Goal: Task Accomplishment & Management: Use online tool/utility

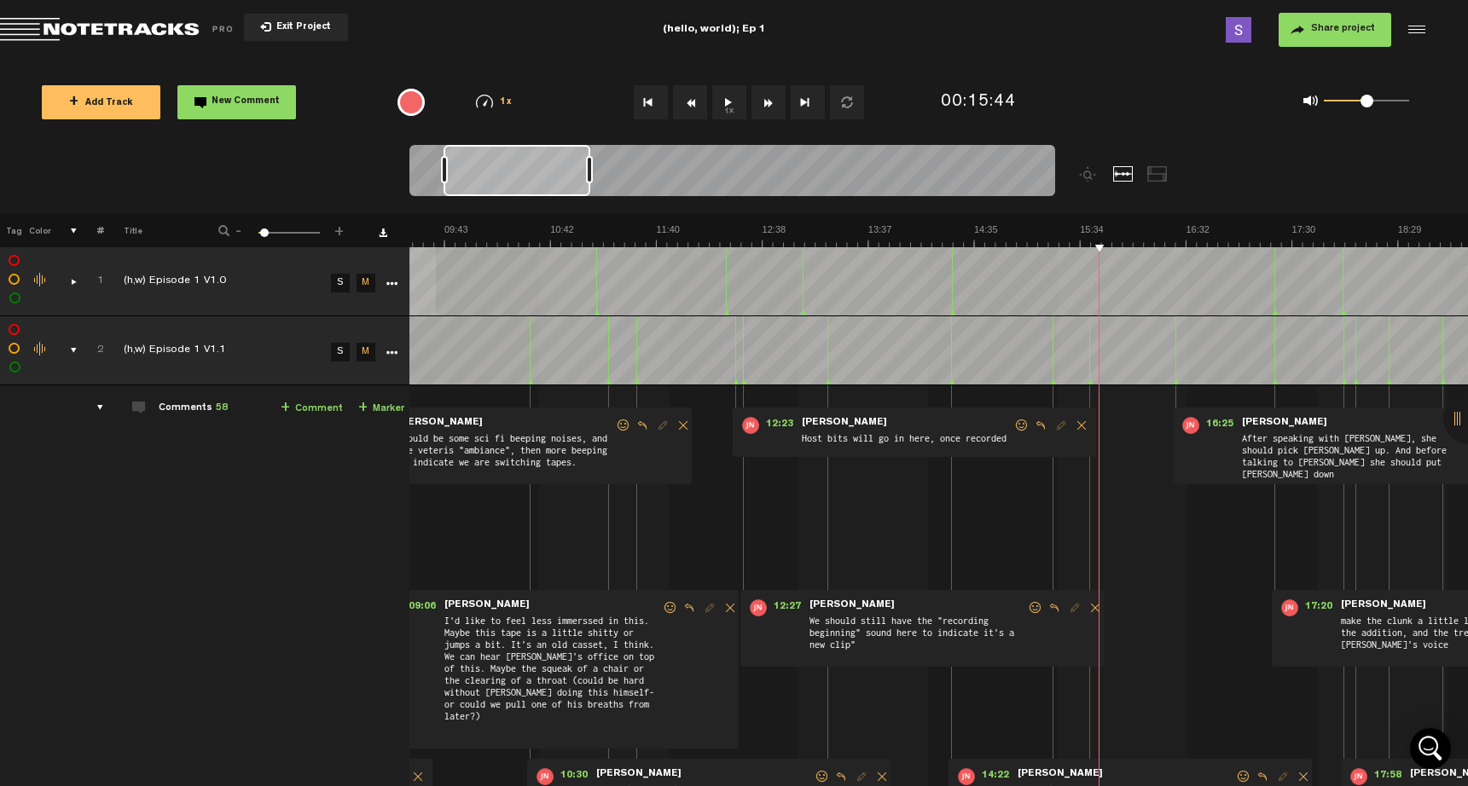
scroll to position [0, 1023]
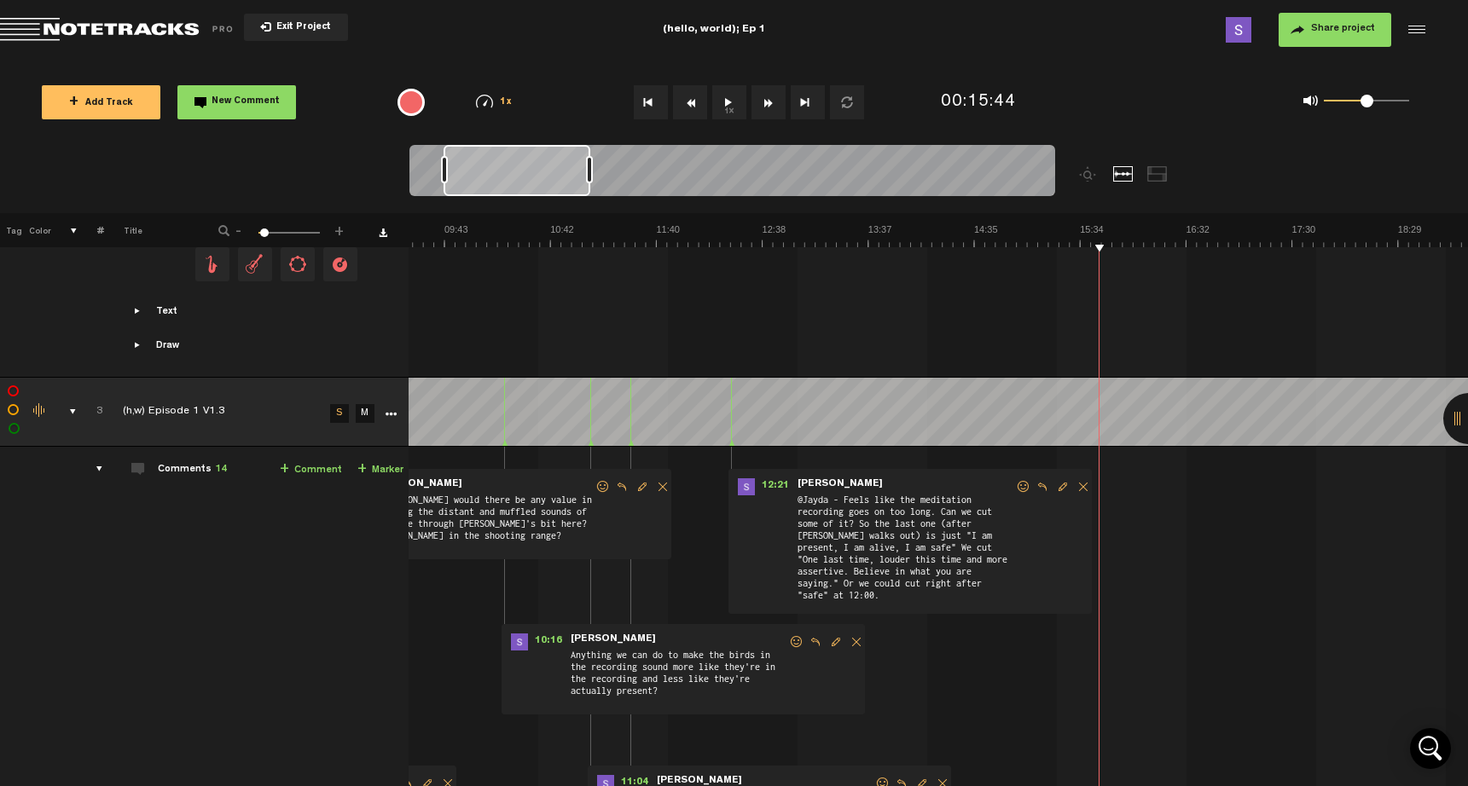
click at [727, 94] on button "1x" at bounding box center [729, 102] width 34 height 34
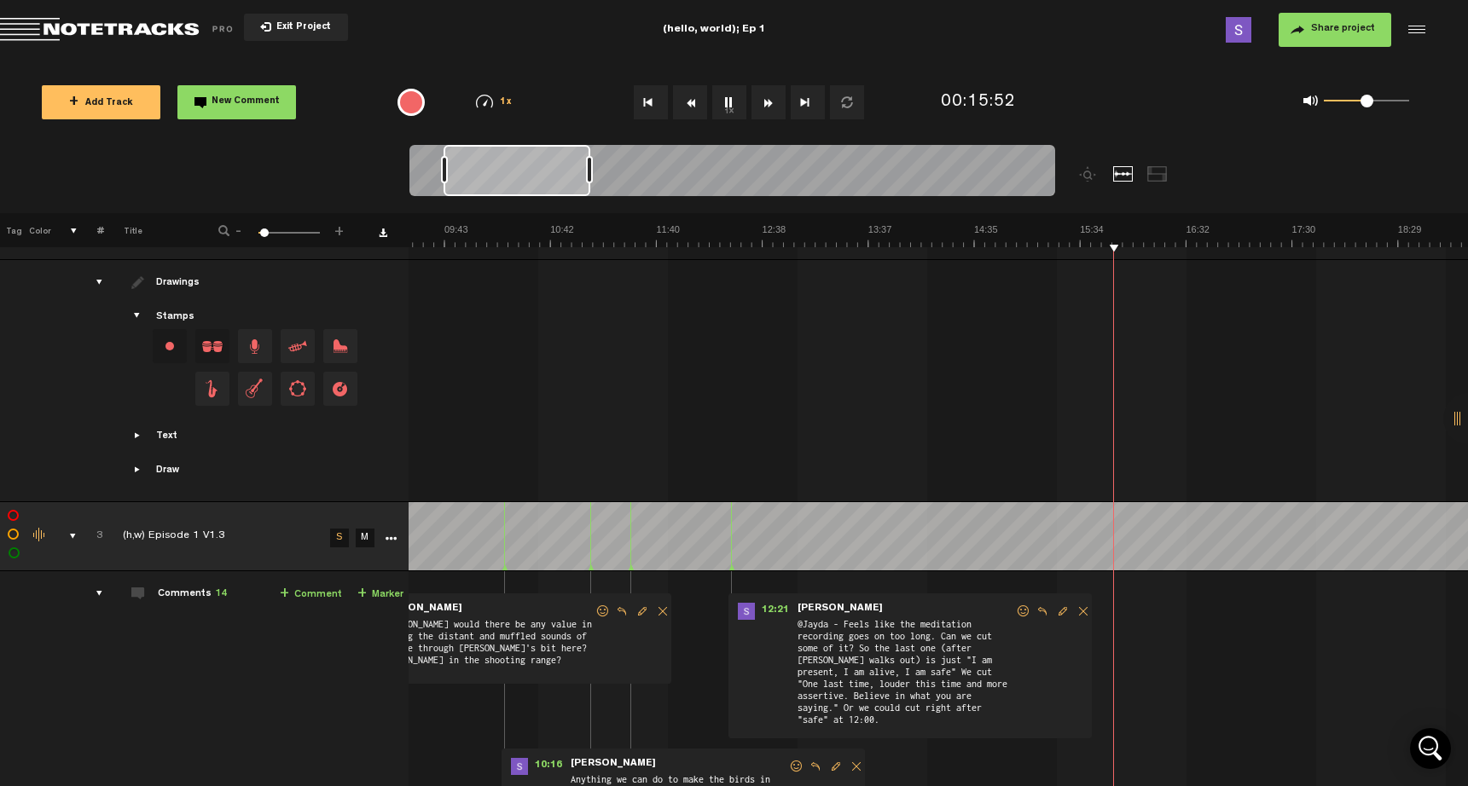
scroll to position [1637, 14]
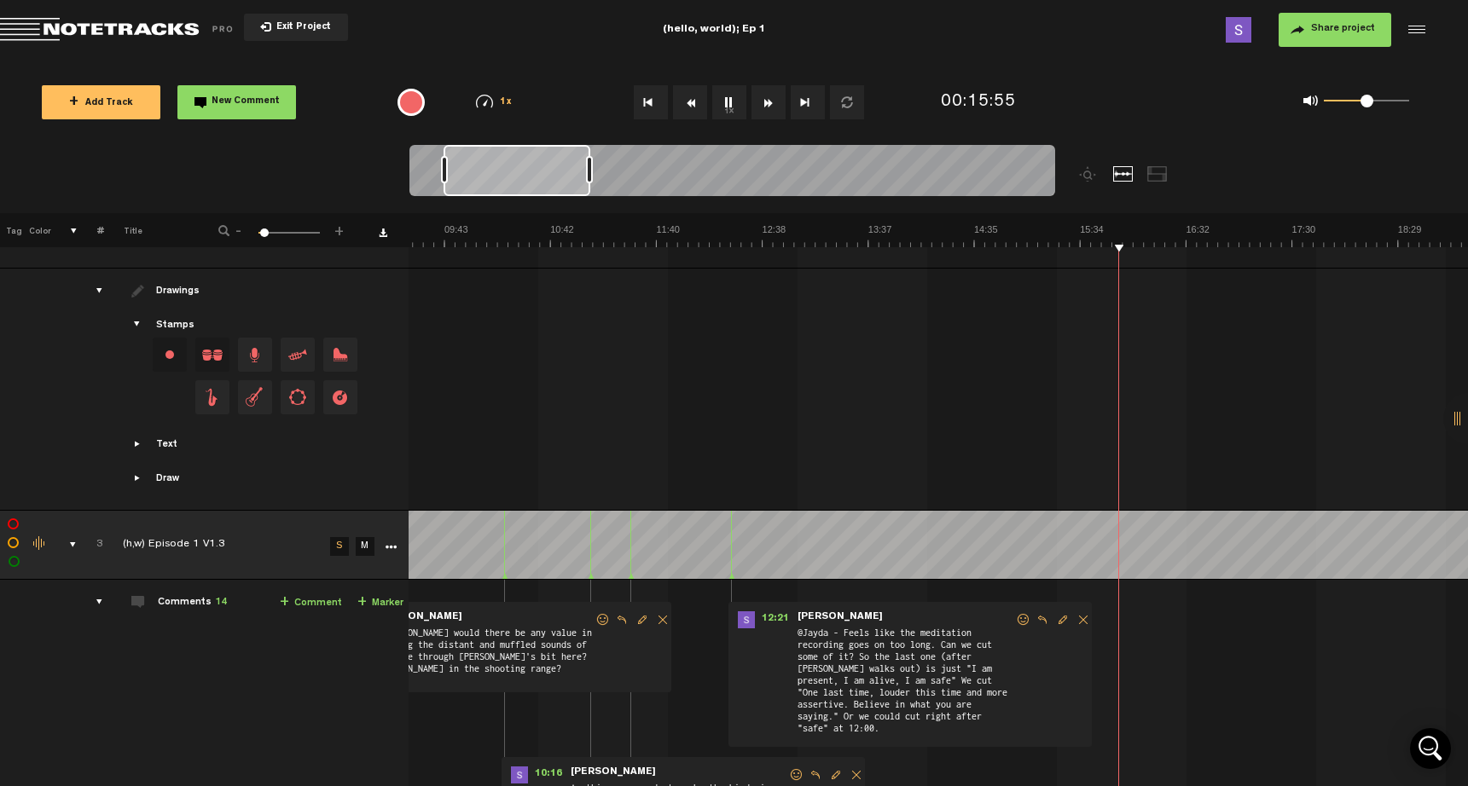
click at [718, 100] on button "1x" at bounding box center [729, 102] width 34 height 34
click at [726, 107] on button "1x" at bounding box center [729, 102] width 34 height 34
click at [1398, 100] on div "0 1 0.5" at bounding box center [1365, 101] width 85 height 3
click at [727, 105] on button "1x" at bounding box center [729, 102] width 34 height 34
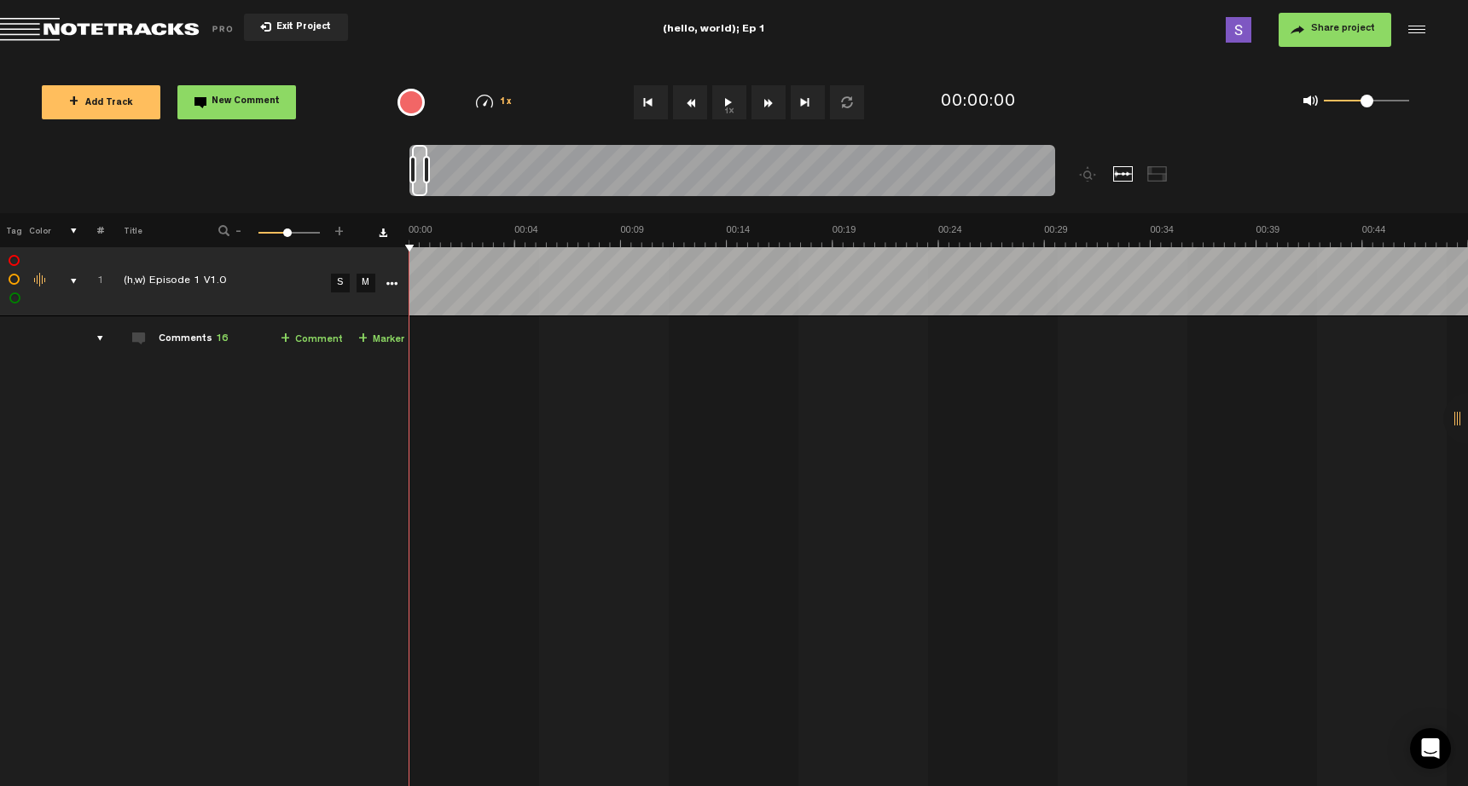
click at [71, 285] on div "comments, stamps & drawings" at bounding box center [67, 281] width 26 height 17
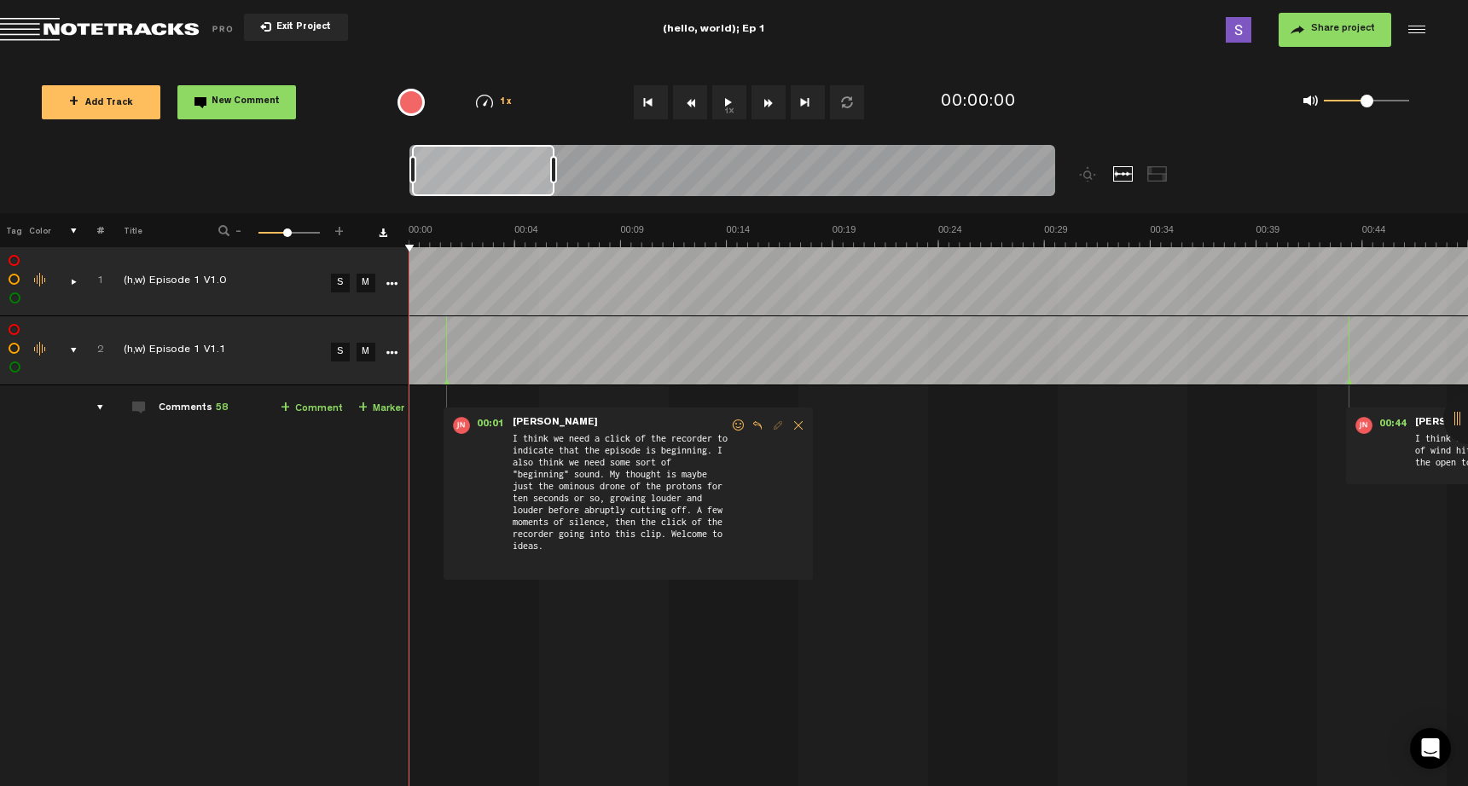
drag, startPoint x: 427, startPoint y: 172, endPoint x: 556, endPoint y: 157, distance: 129.7
click at [556, 157] on div at bounding box center [553, 169] width 7 height 27
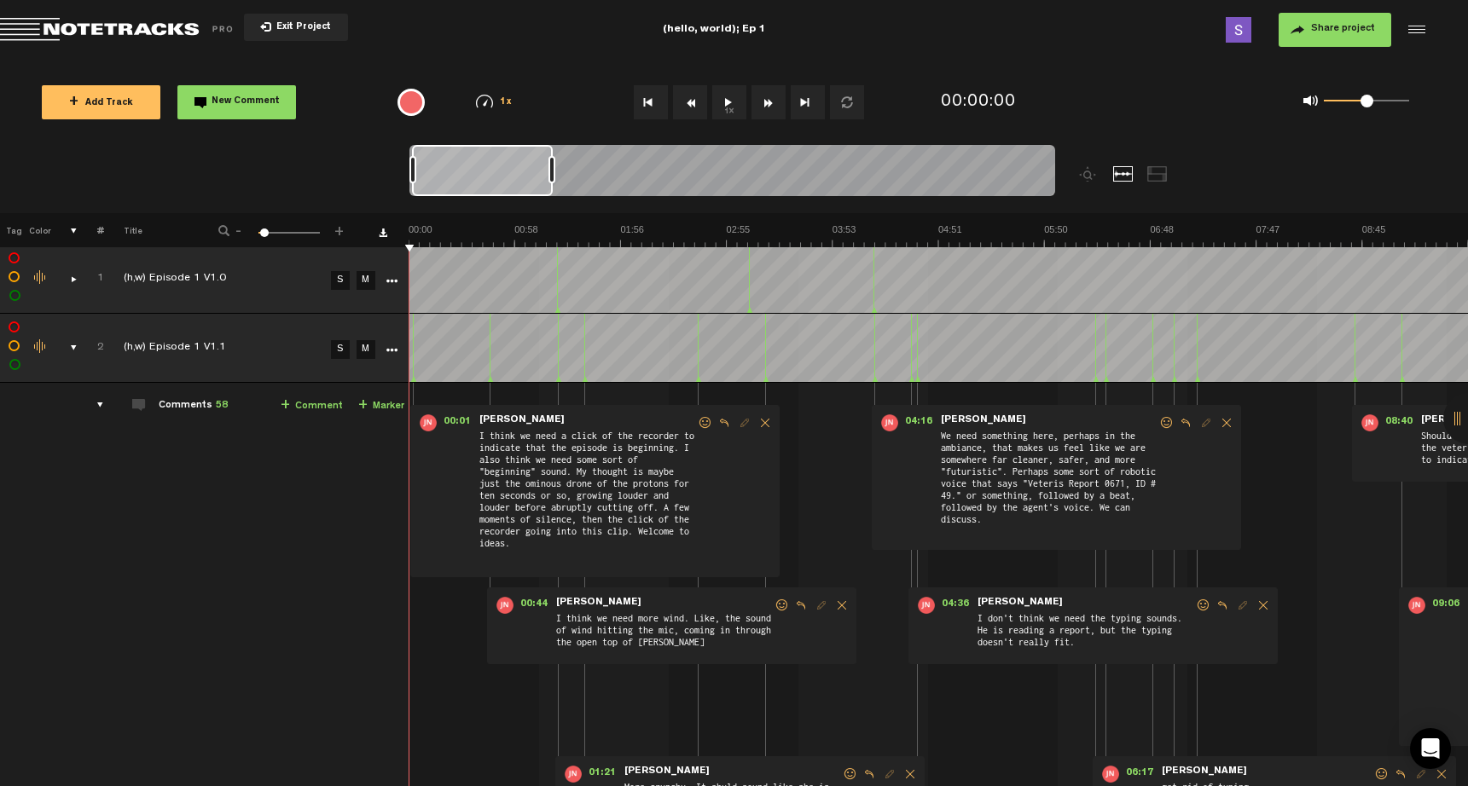
scroll to position [3, 0]
click at [365, 287] on link "M" at bounding box center [365, 280] width 19 height 19
click at [364, 350] on link "M" at bounding box center [365, 349] width 19 height 19
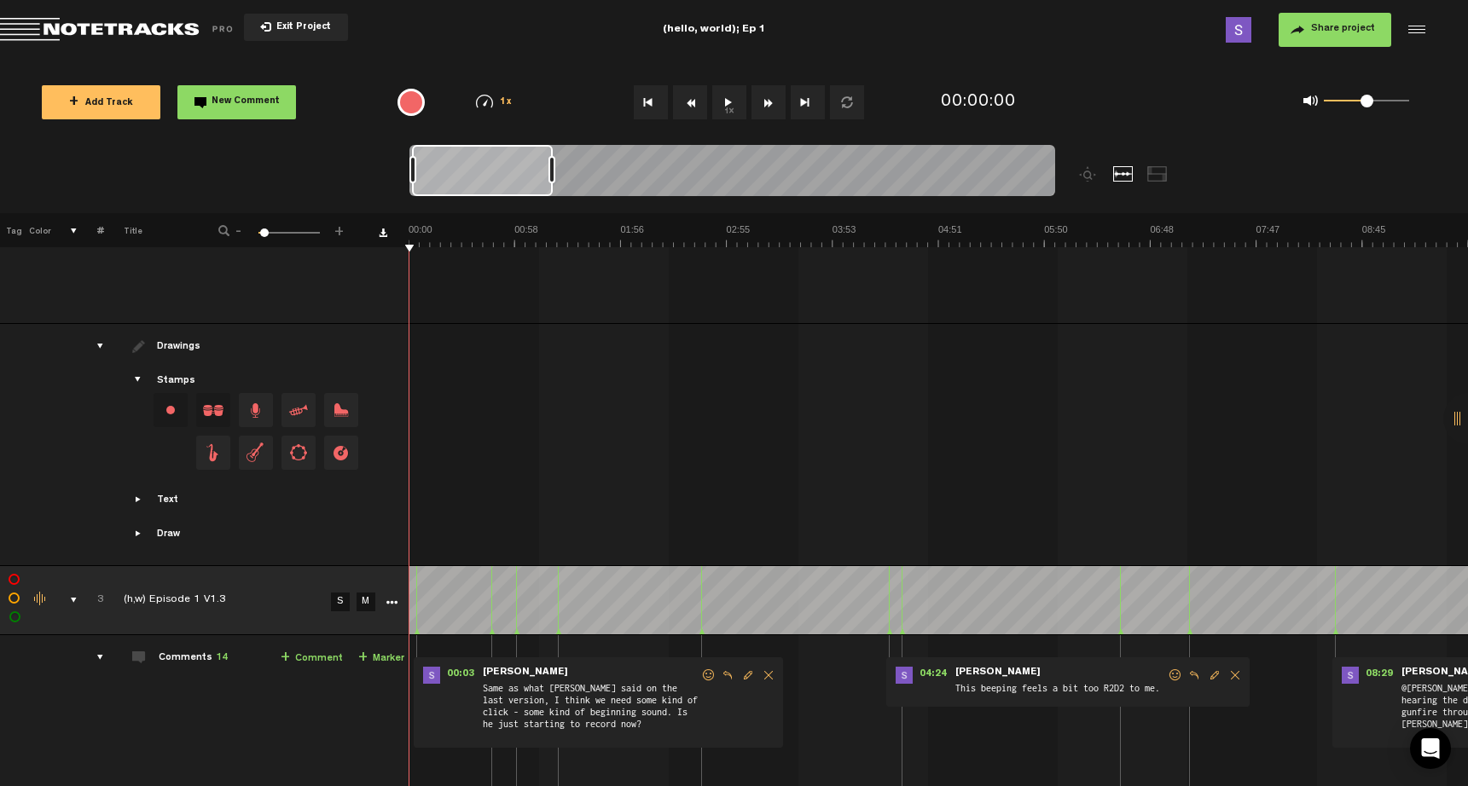
scroll to position [1628, 0]
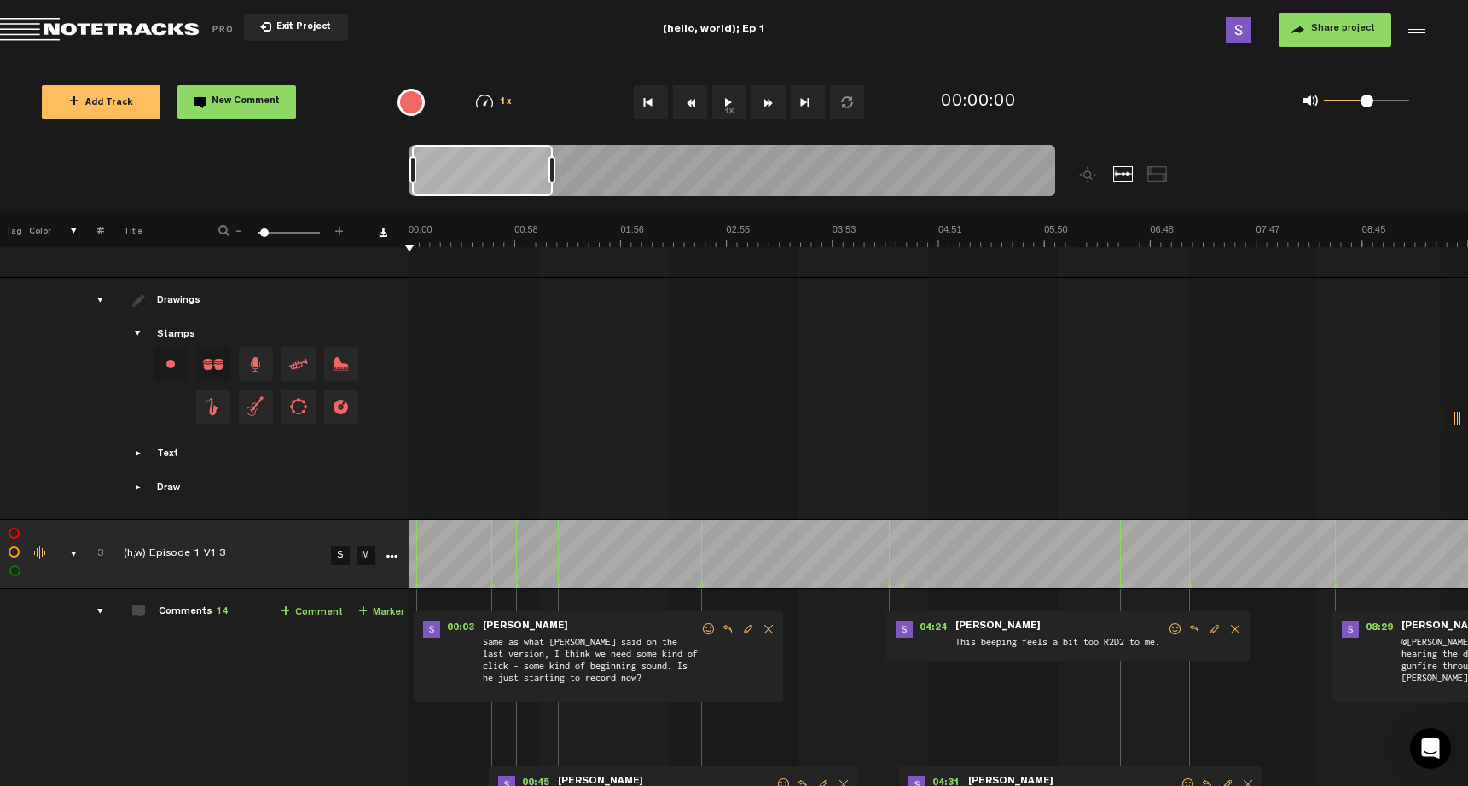
click at [337, 547] on link "S" at bounding box center [340, 556] width 19 height 19
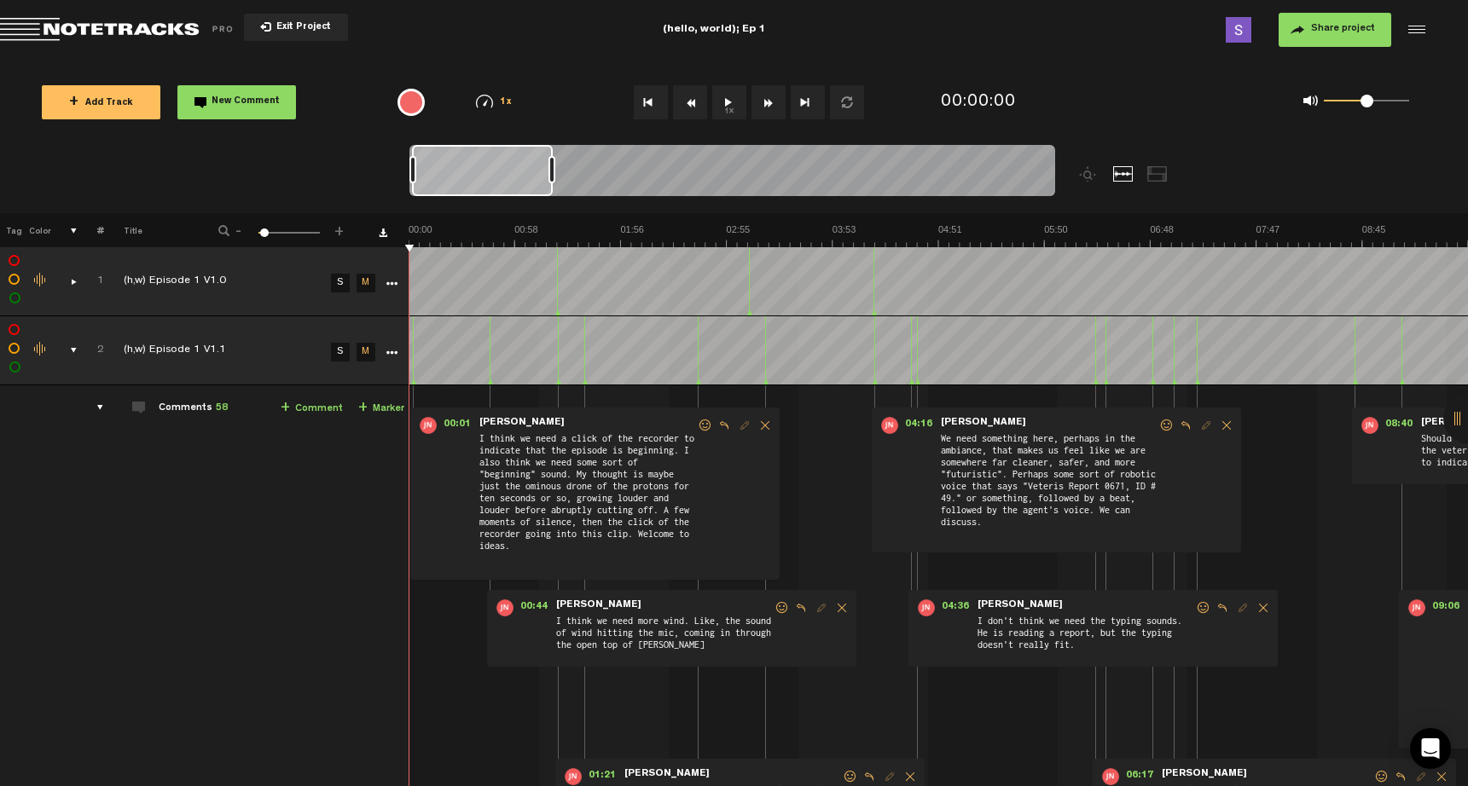
scroll to position [0, 0]
click at [74, 347] on div "comments, stamps & drawings" at bounding box center [67, 350] width 26 height 17
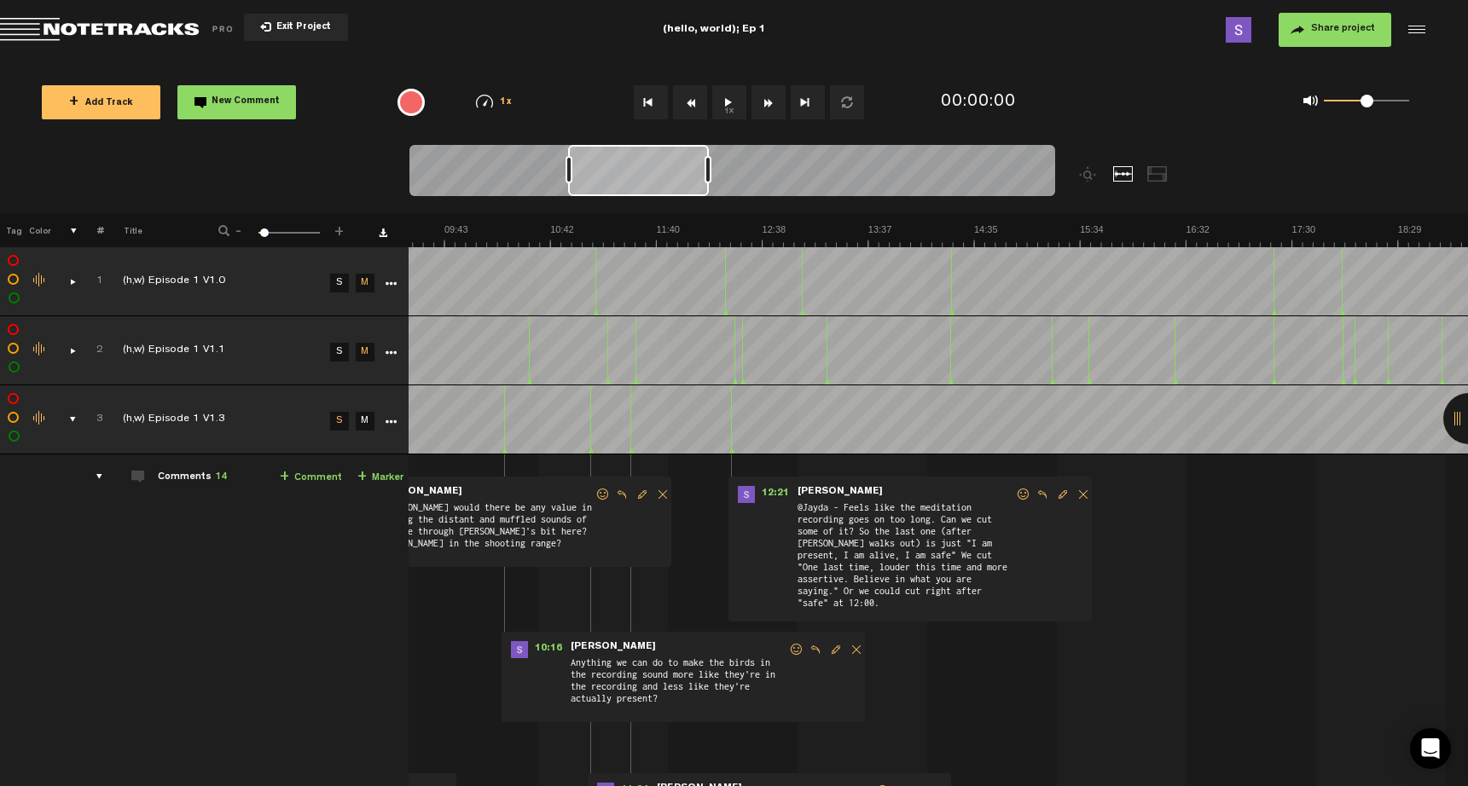
scroll to position [0, 14]
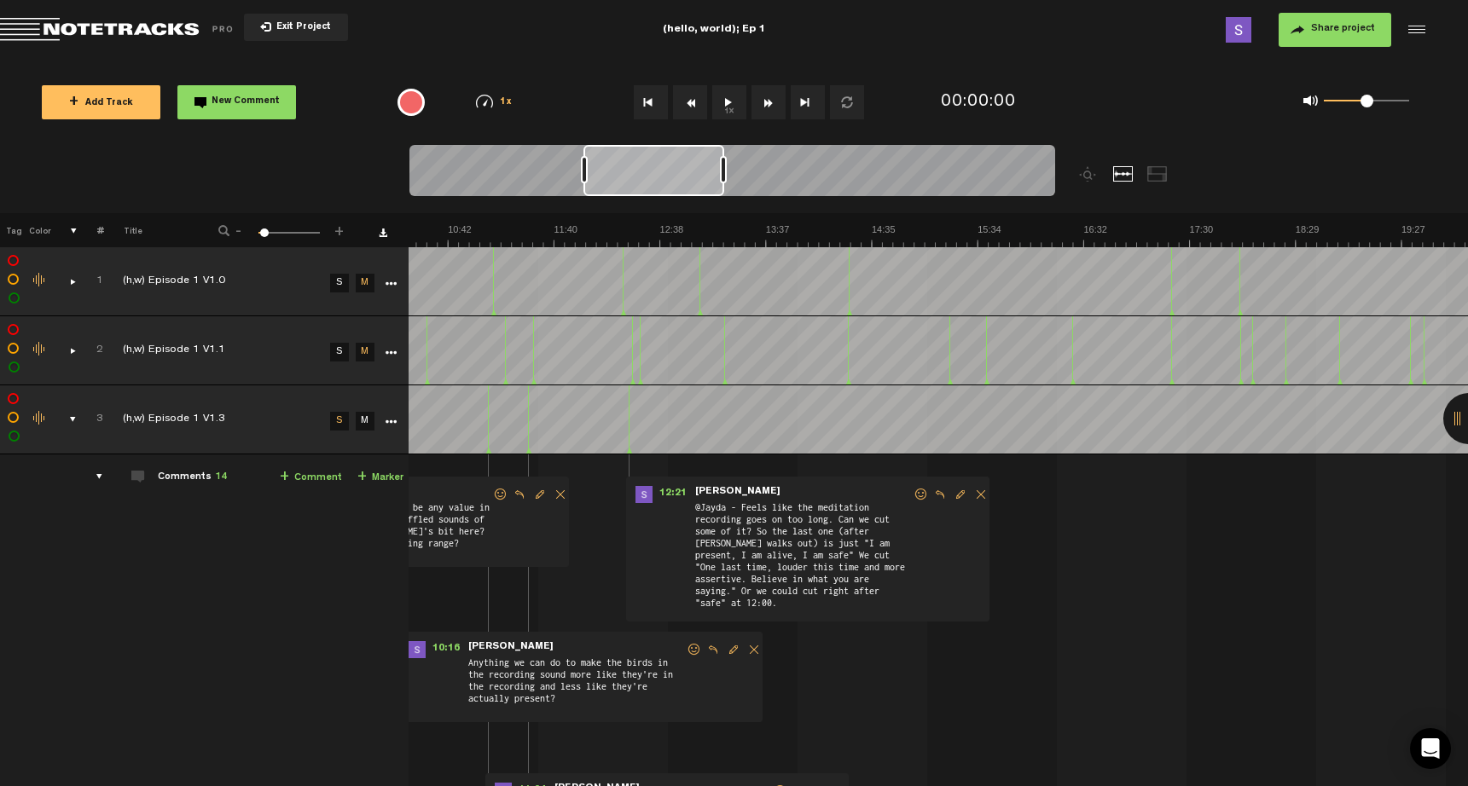
click at [1015, 236] on img at bounding box center [1401, 235] width 4236 height 24
click at [994, 241] on img at bounding box center [1401, 235] width 4236 height 24
click at [730, 109] on button "1x" at bounding box center [729, 102] width 34 height 34
click at [731, 101] on button "1x" at bounding box center [729, 102] width 34 height 34
click at [484, 228] on img at bounding box center [1401, 235] width 4236 height 24
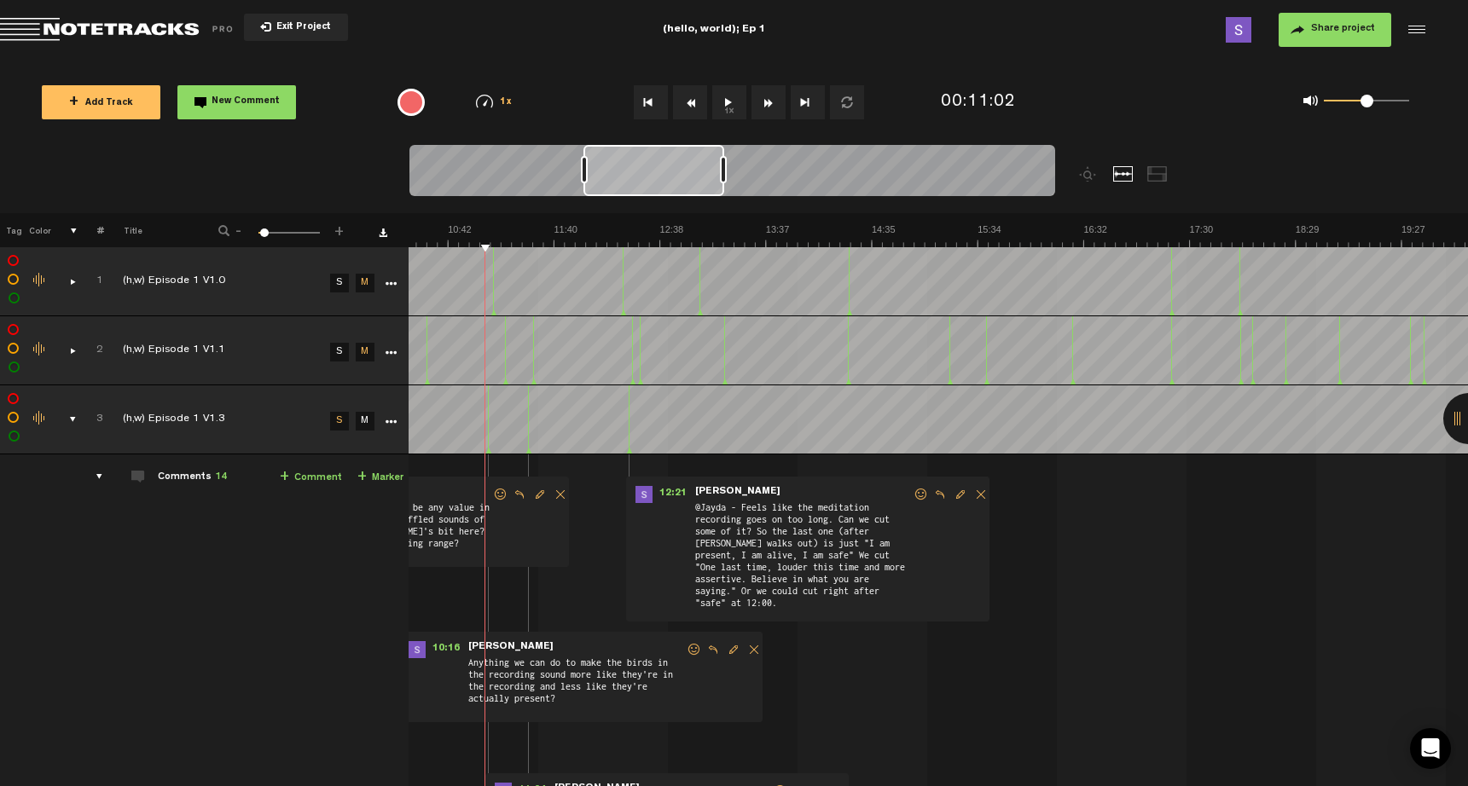
click at [727, 99] on button "1x" at bounding box center [729, 102] width 34 height 34
click at [722, 101] on button "1x" at bounding box center [729, 102] width 34 height 34
click at [731, 99] on button "1x" at bounding box center [729, 102] width 34 height 34
click at [731, 95] on button "1x" at bounding box center [729, 102] width 34 height 34
click at [722, 105] on button "1x" at bounding box center [729, 102] width 34 height 34
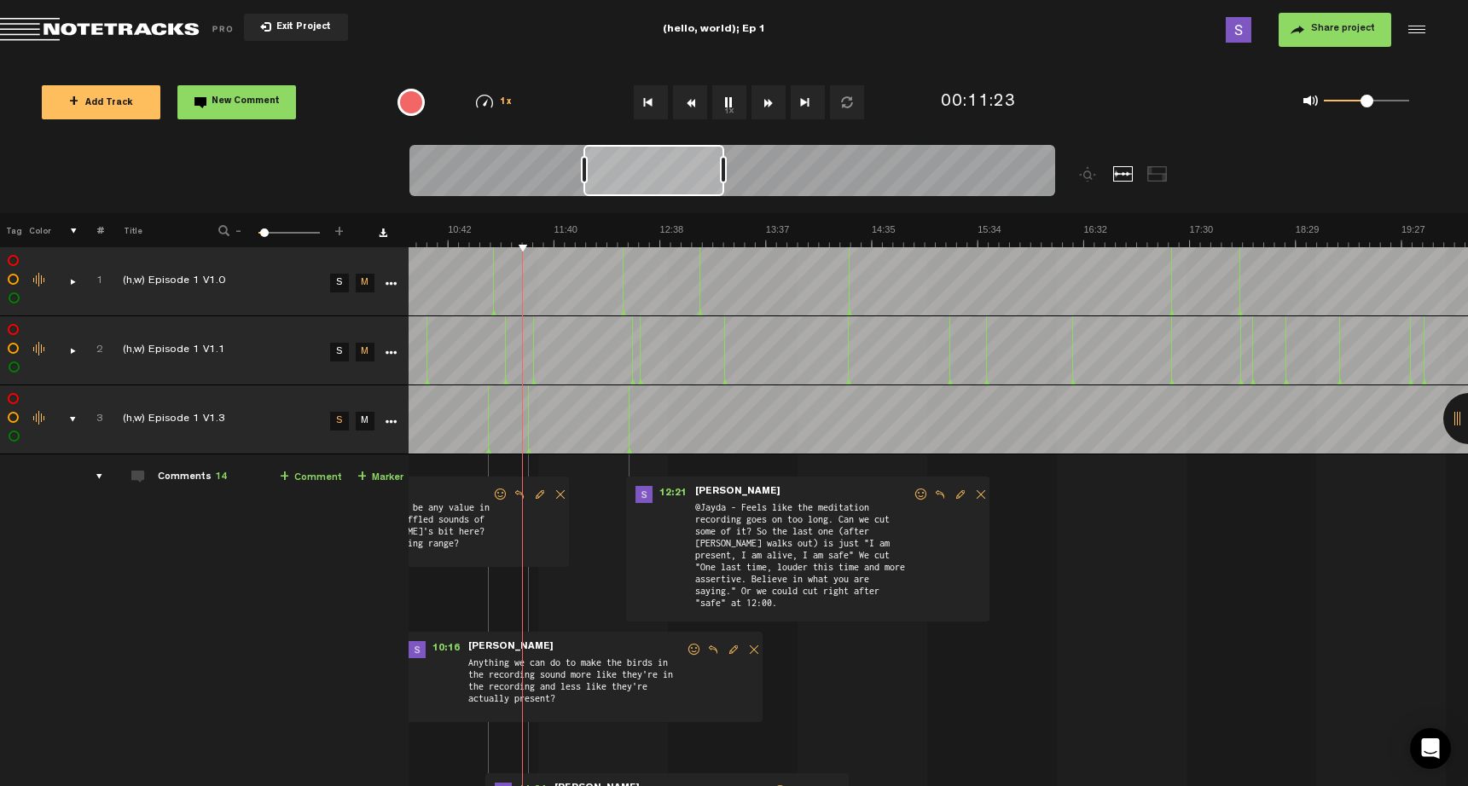
click at [729, 103] on button "1x" at bounding box center [729, 102] width 34 height 34
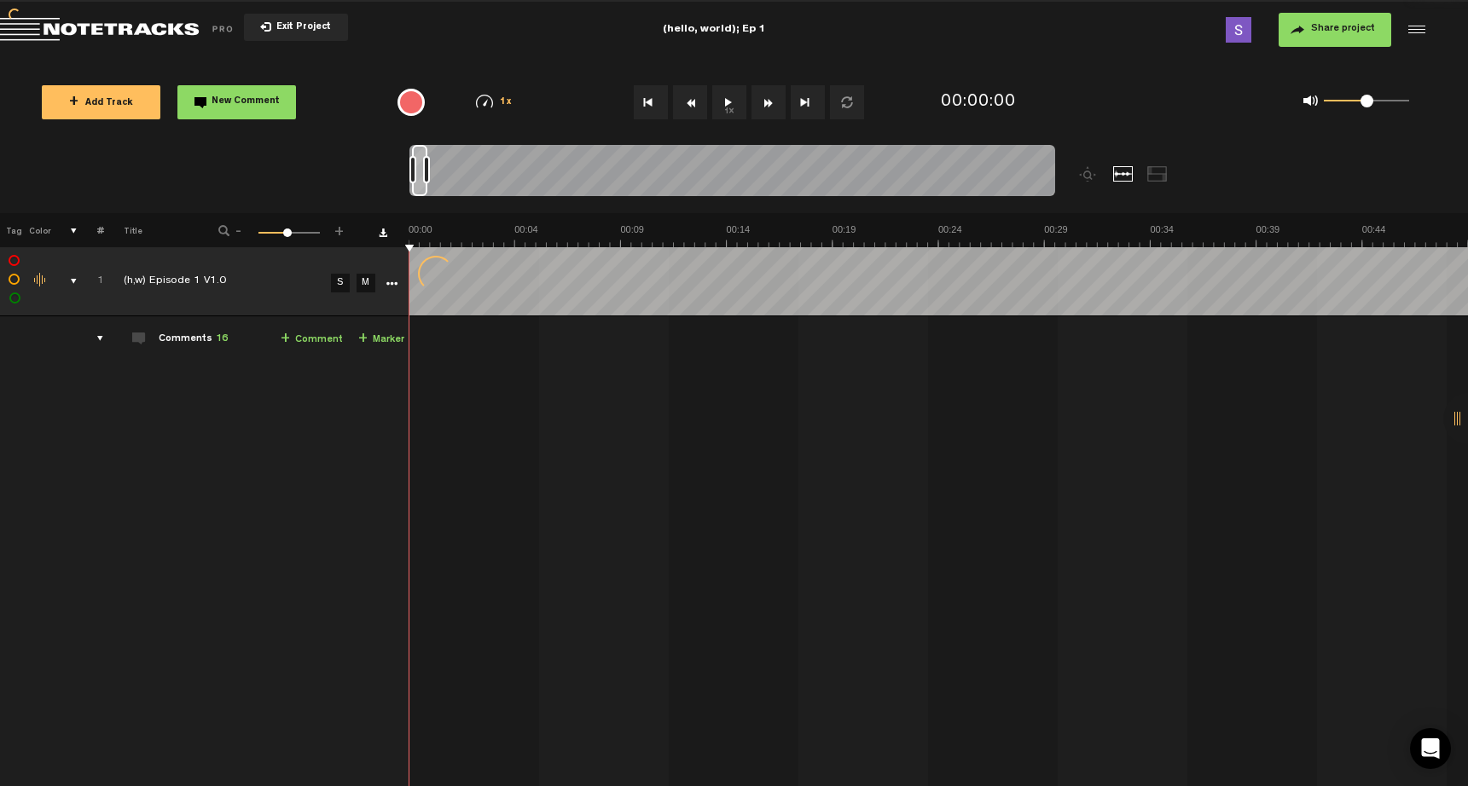
click at [76, 278] on div "comments, stamps & drawings" at bounding box center [67, 281] width 26 height 17
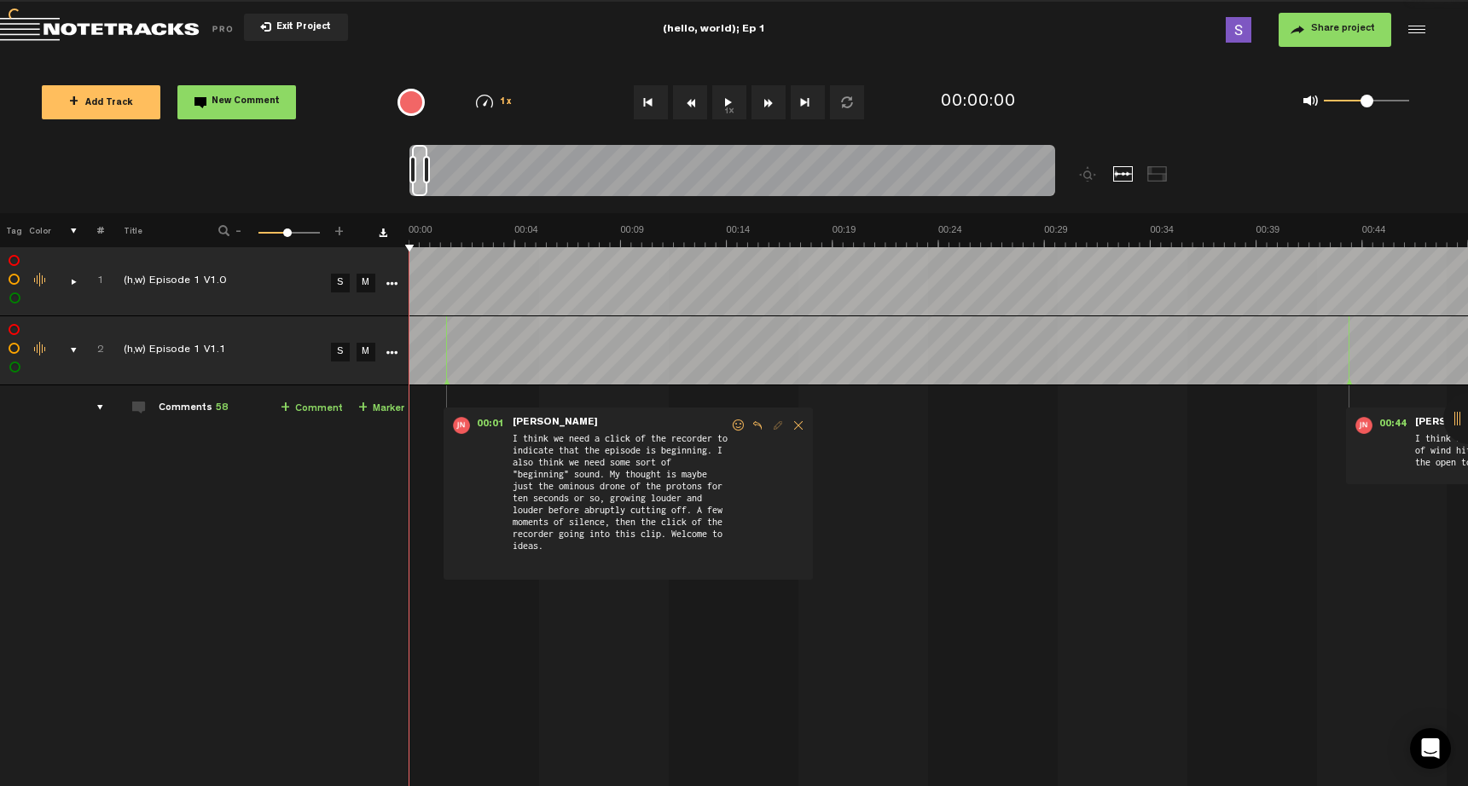
click at [360, 282] on link "M" at bounding box center [365, 283] width 19 height 19
click at [364, 352] on link "M" at bounding box center [365, 352] width 19 height 19
click at [72, 351] on div "comments, stamps & drawings" at bounding box center [67, 350] width 26 height 17
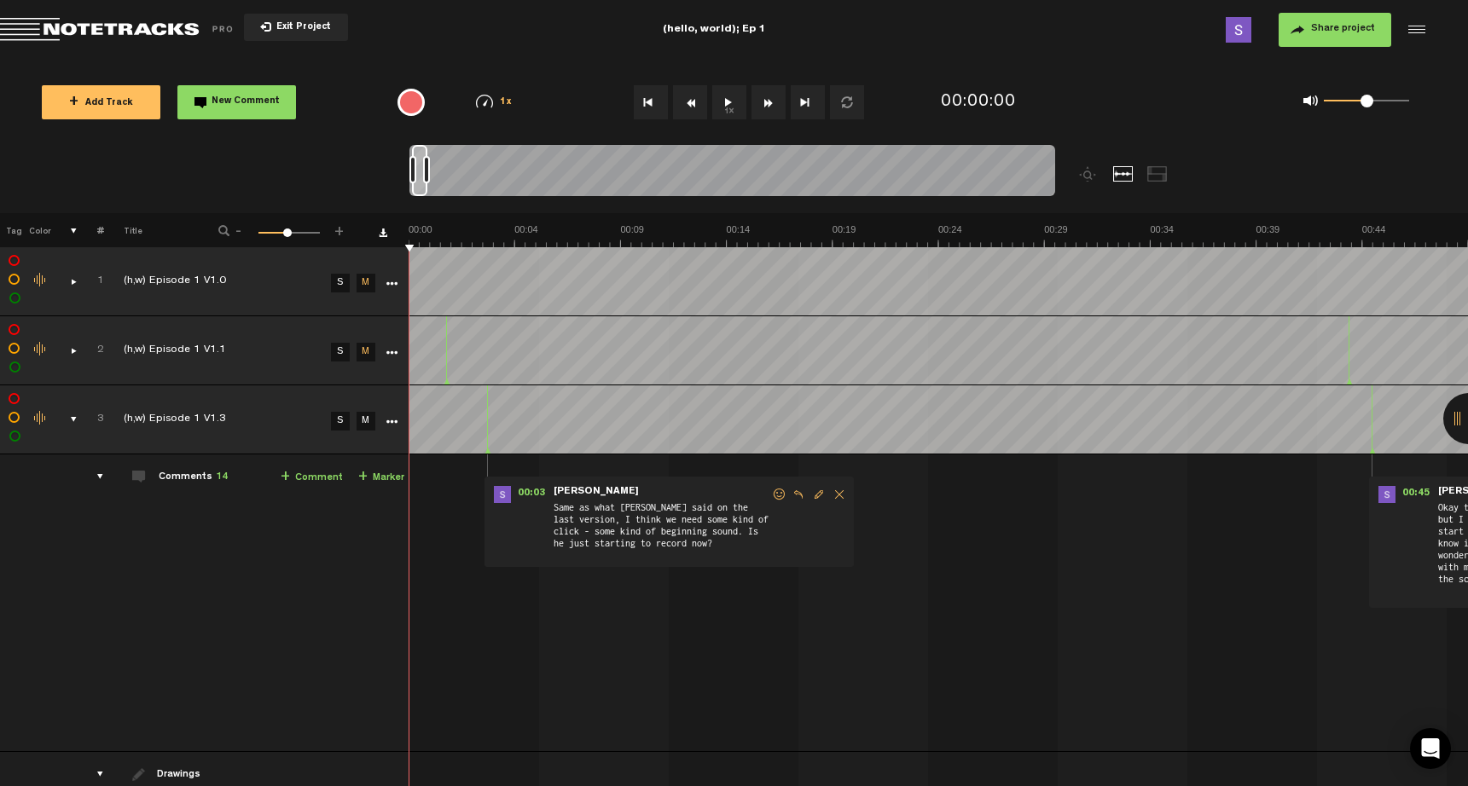
click at [341, 418] on link "S" at bounding box center [340, 421] width 19 height 19
click at [721, 103] on button "1x" at bounding box center [729, 102] width 34 height 34
click at [1392, 101] on div "0 1 0.5" at bounding box center [1365, 101] width 85 height 3
drag, startPoint x: 1386, startPoint y: 100, endPoint x: 1367, endPoint y: 98, distance: 18.8
click at [1367, 98] on span at bounding box center [1366, 101] width 13 height 13
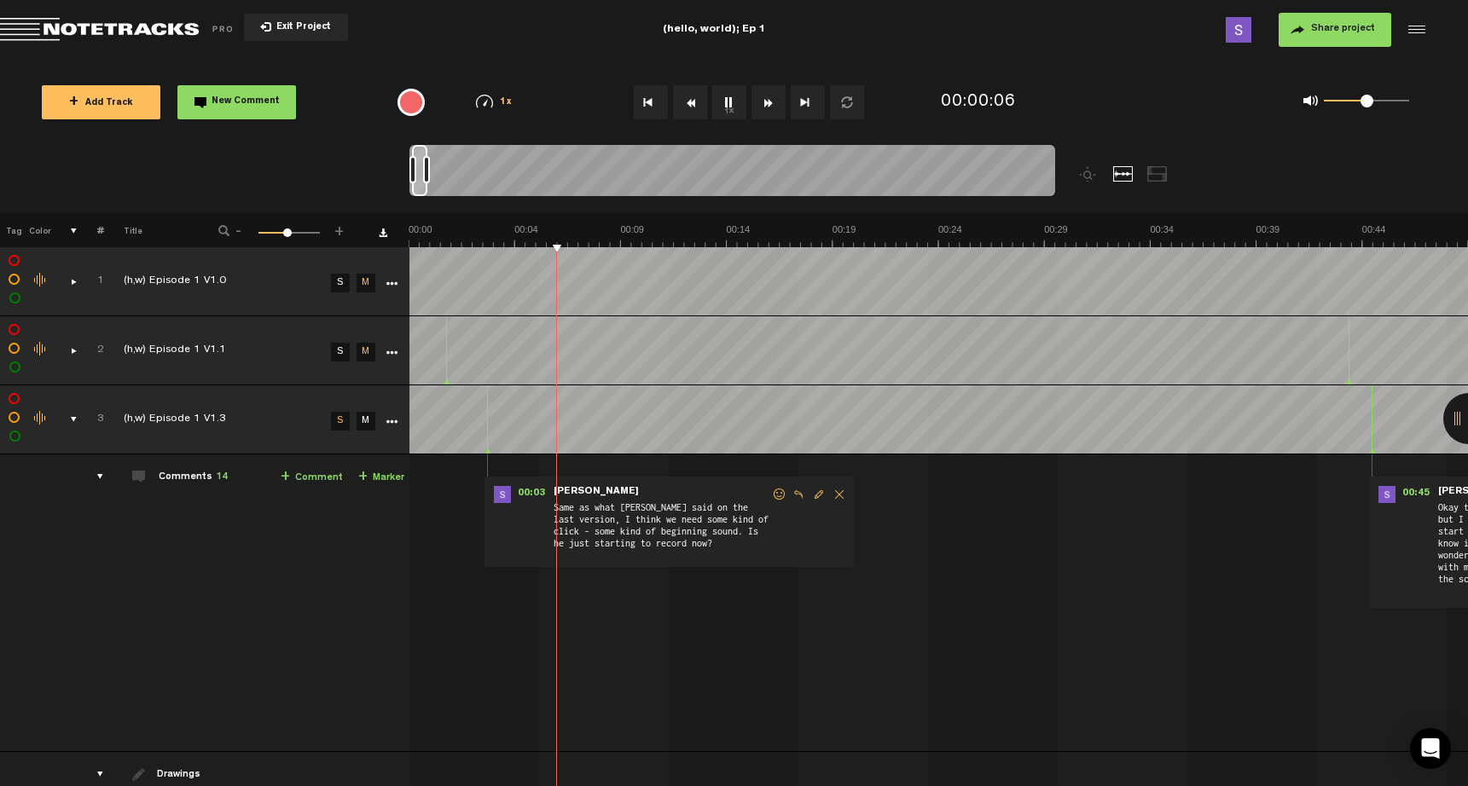
click at [739, 97] on button "1x" at bounding box center [729, 102] width 34 height 34
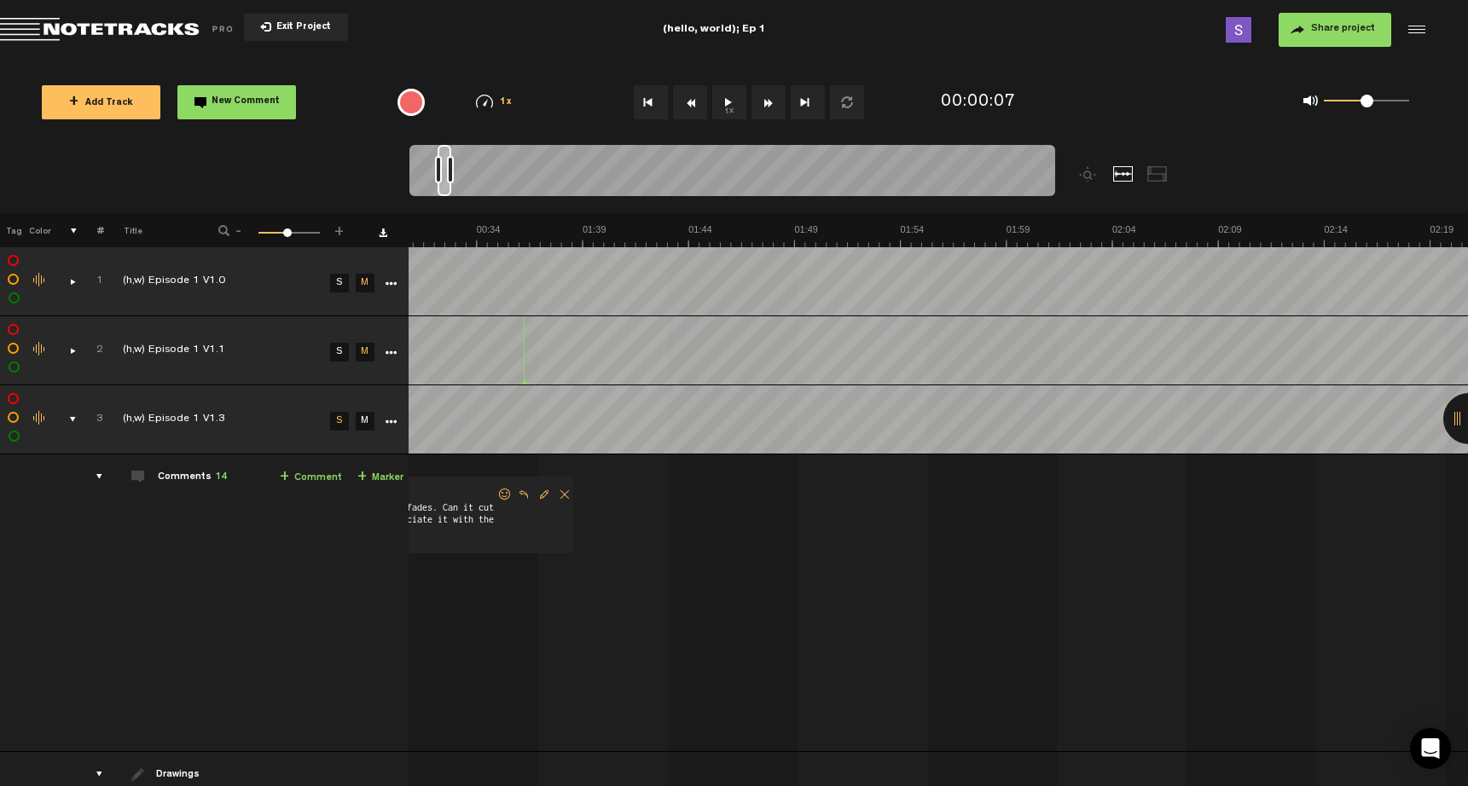
scroll to position [0, 1944]
click at [313, 29] on span "Exit Project" at bounding box center [301, 27] width 60 height 9
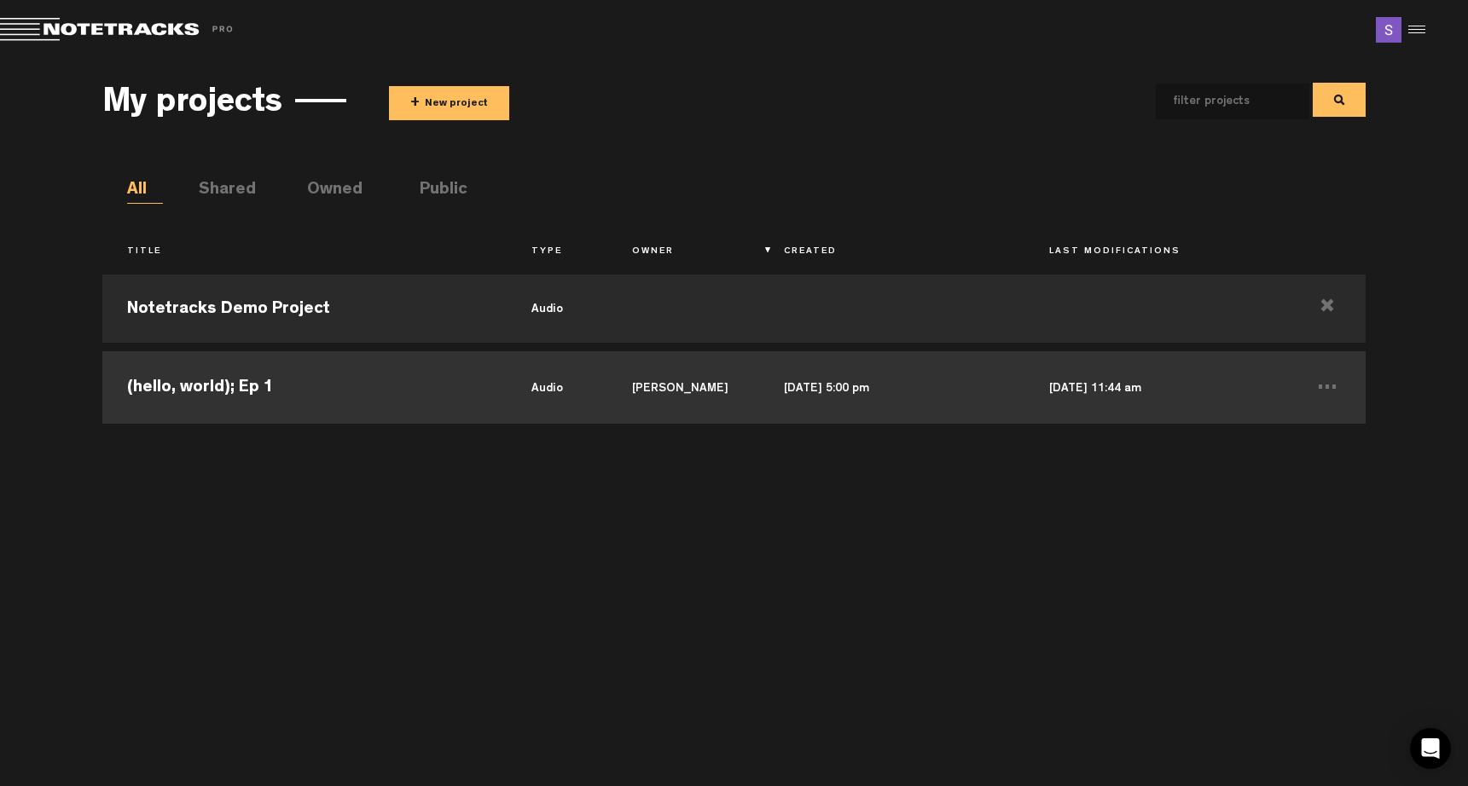
click at [223, 387] on td "(hello, world); Ep 1" at bounding box center [304, 385] width 404 height 77
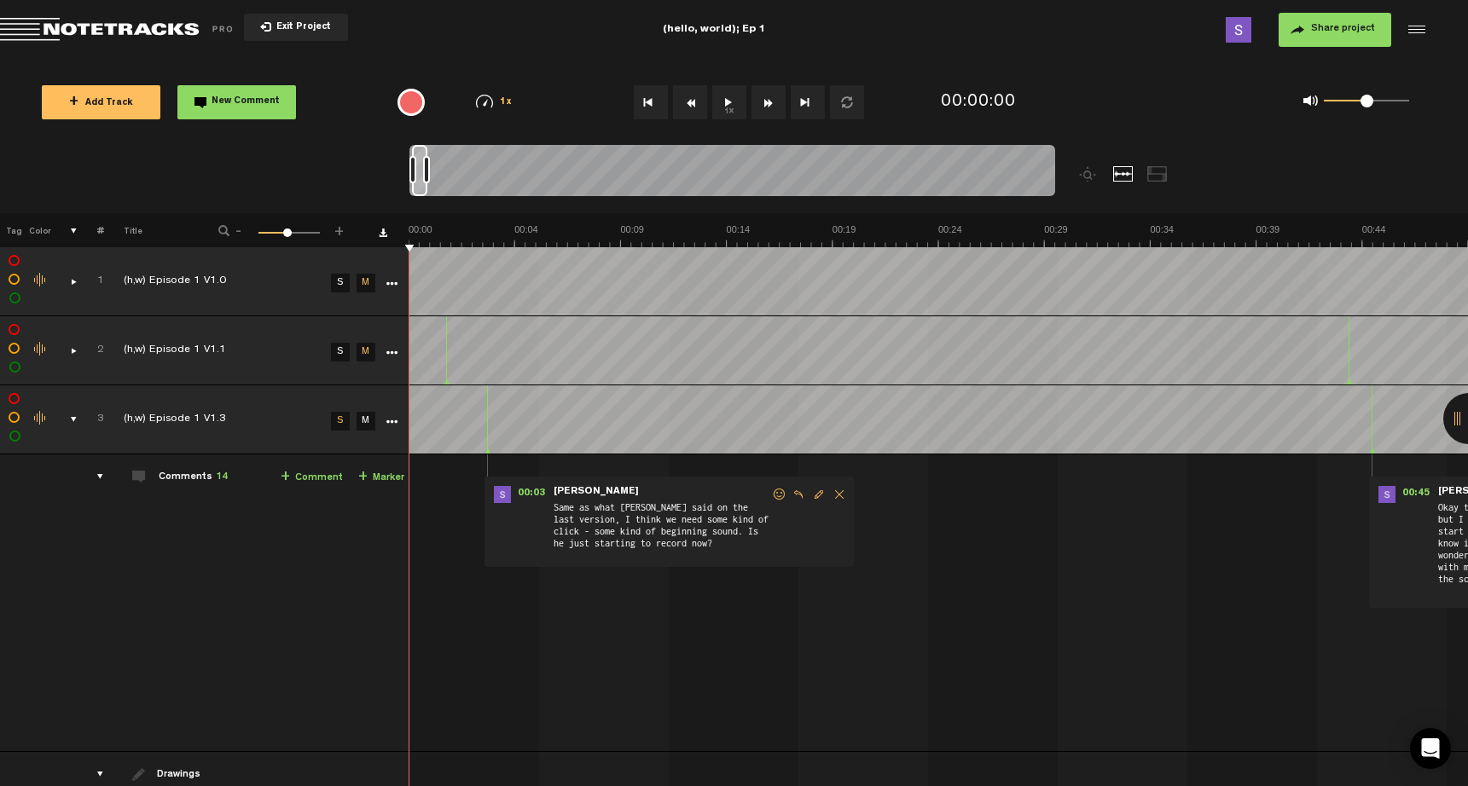
click at [732, 99] on button "1x" at bounding box center [729, 102] width 34 height 34
click at [730, 101] on button "1x" at bounding box center [729, 102] width 34 height 34
click at [362, 428] on link "M" at bounding box center [365, 421] width 19 height 19
click at [370, 347] on link "M" at bounding box center [365, 352] width 19 height 19
click at [716, 99] on button "1x" at bounding box center [729, 102] width 34 height 34
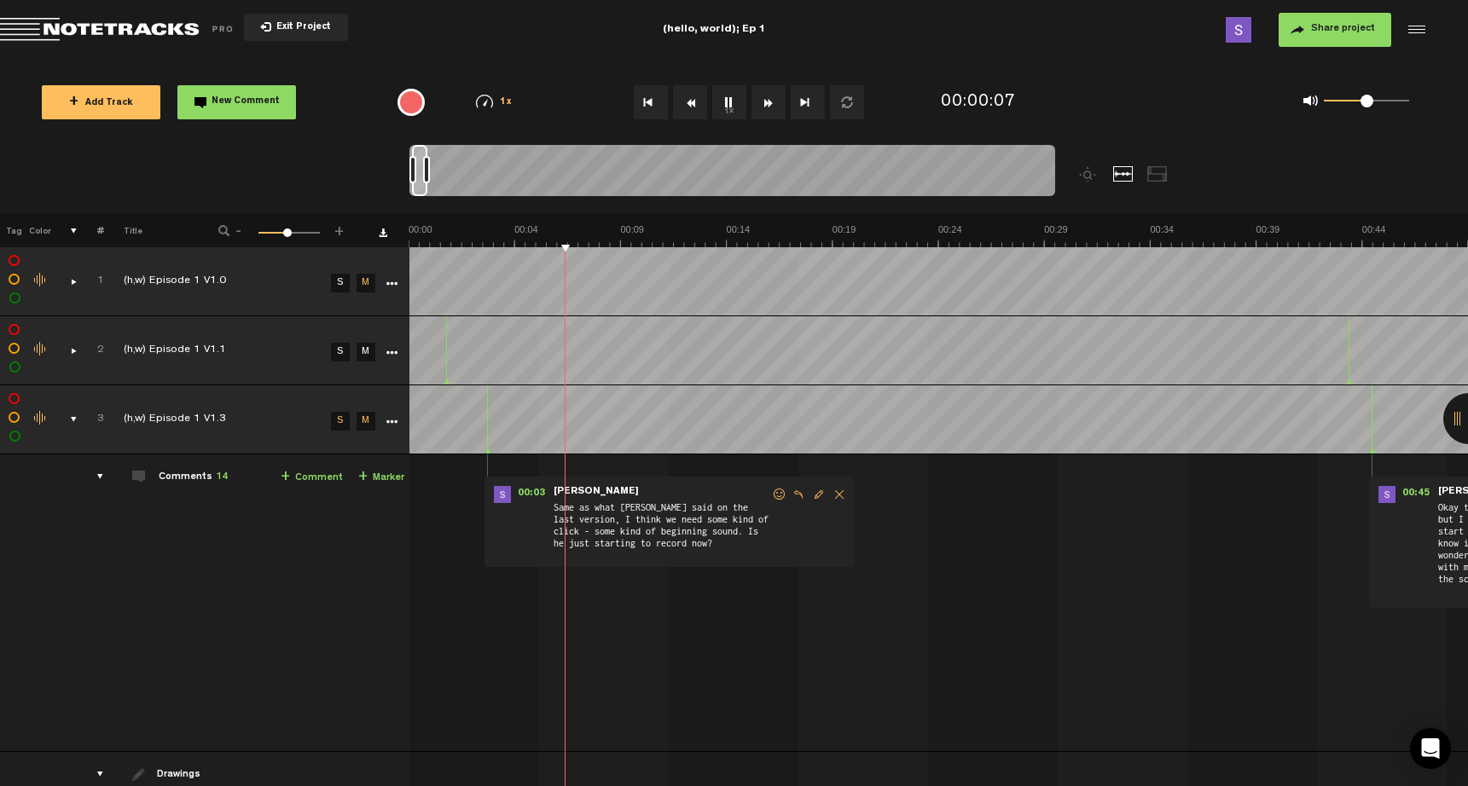
click at [342, 355] on link "S" at bounding box center [340, 352] width 19 height 19
click at [726, 105] on button "1x" at bounding box center [729, 102] width 34 height 34
click at [1418, 30] on div at bounding box center [1414, 30] width 26 height 26
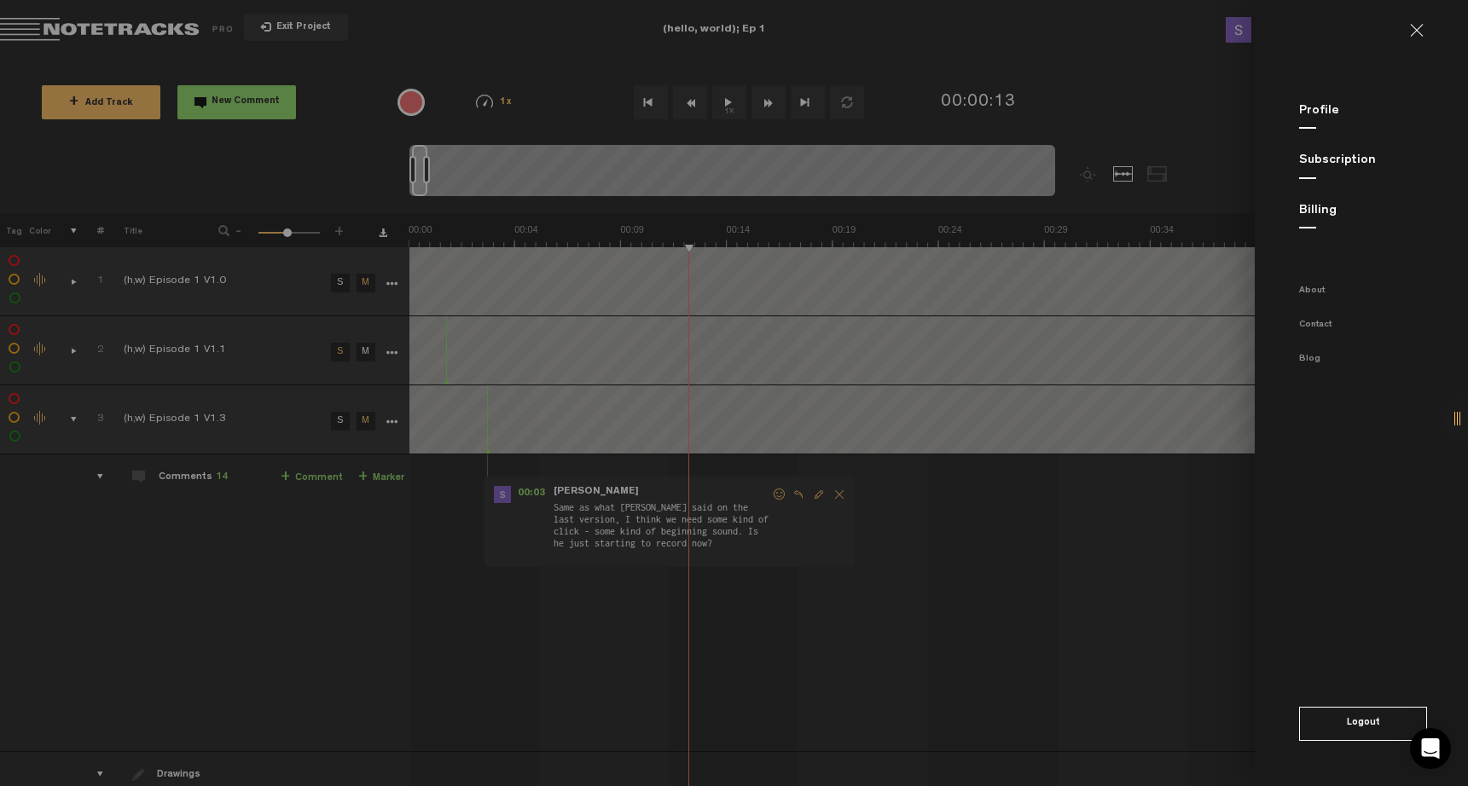
click at [1422, 26] on link at bounding box center [1423, 31] width 27 height 14
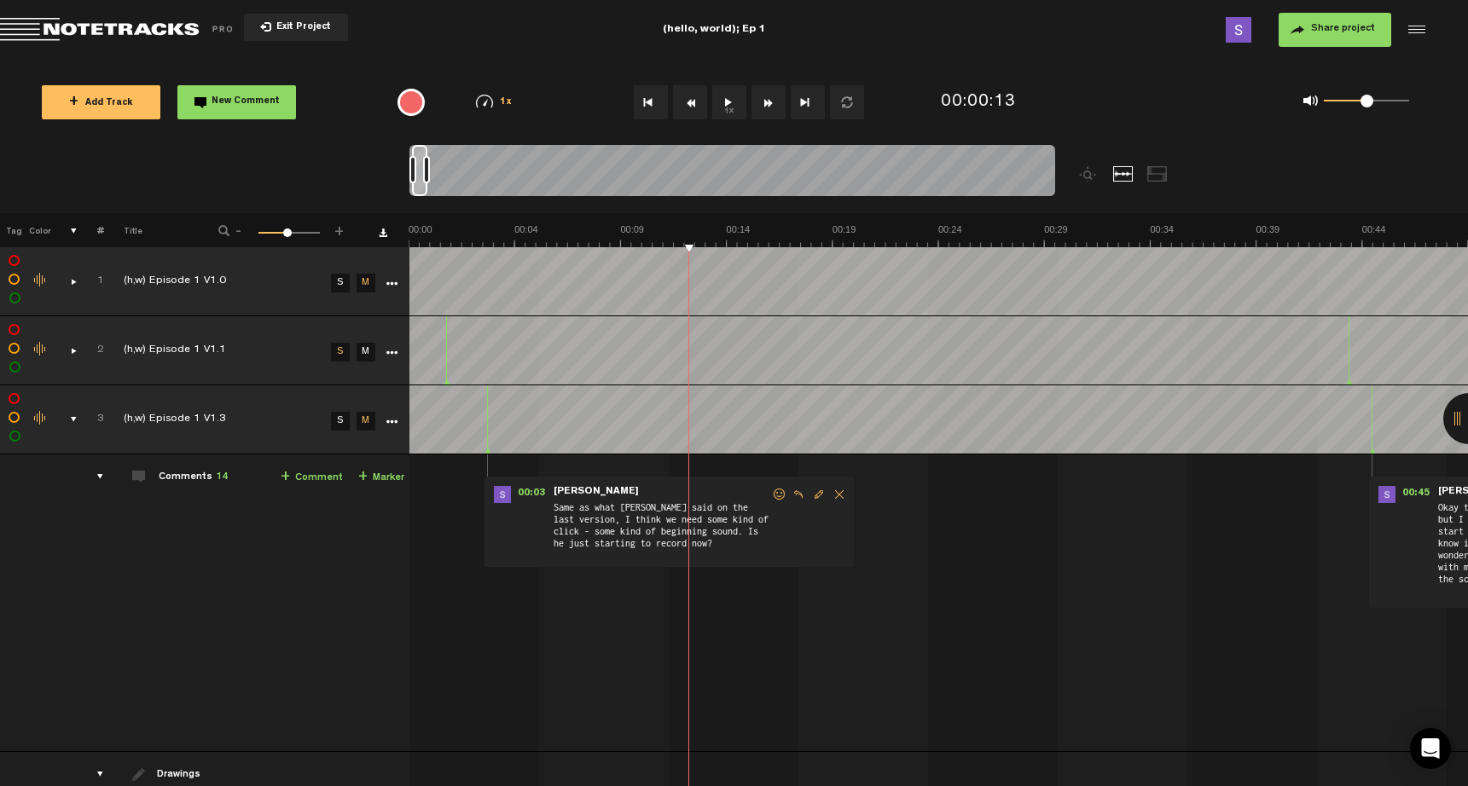
click at [720, 101] on button "1x" at bounding box center [729, 102] width 34 height 34
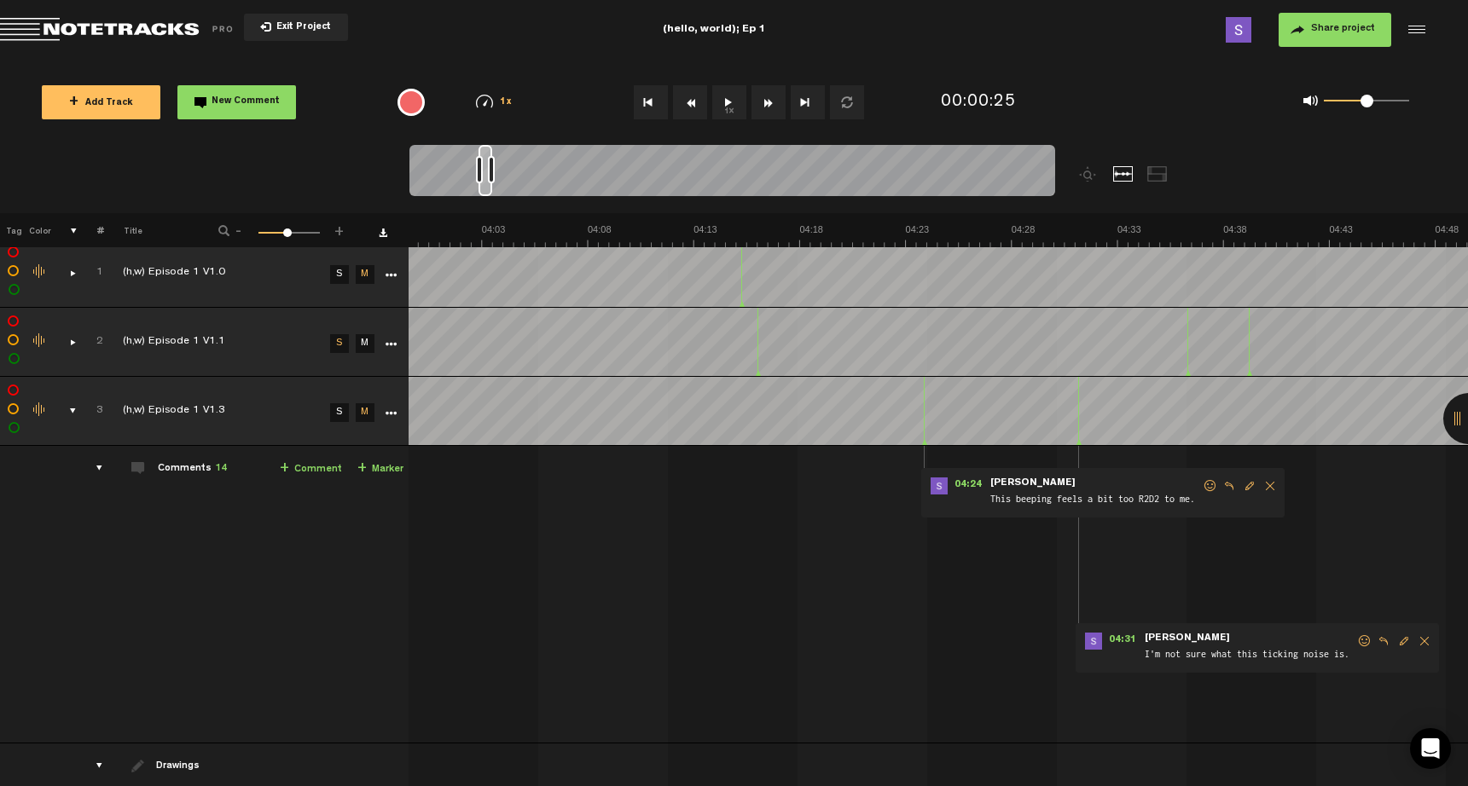
scroll to position [0, 5321]
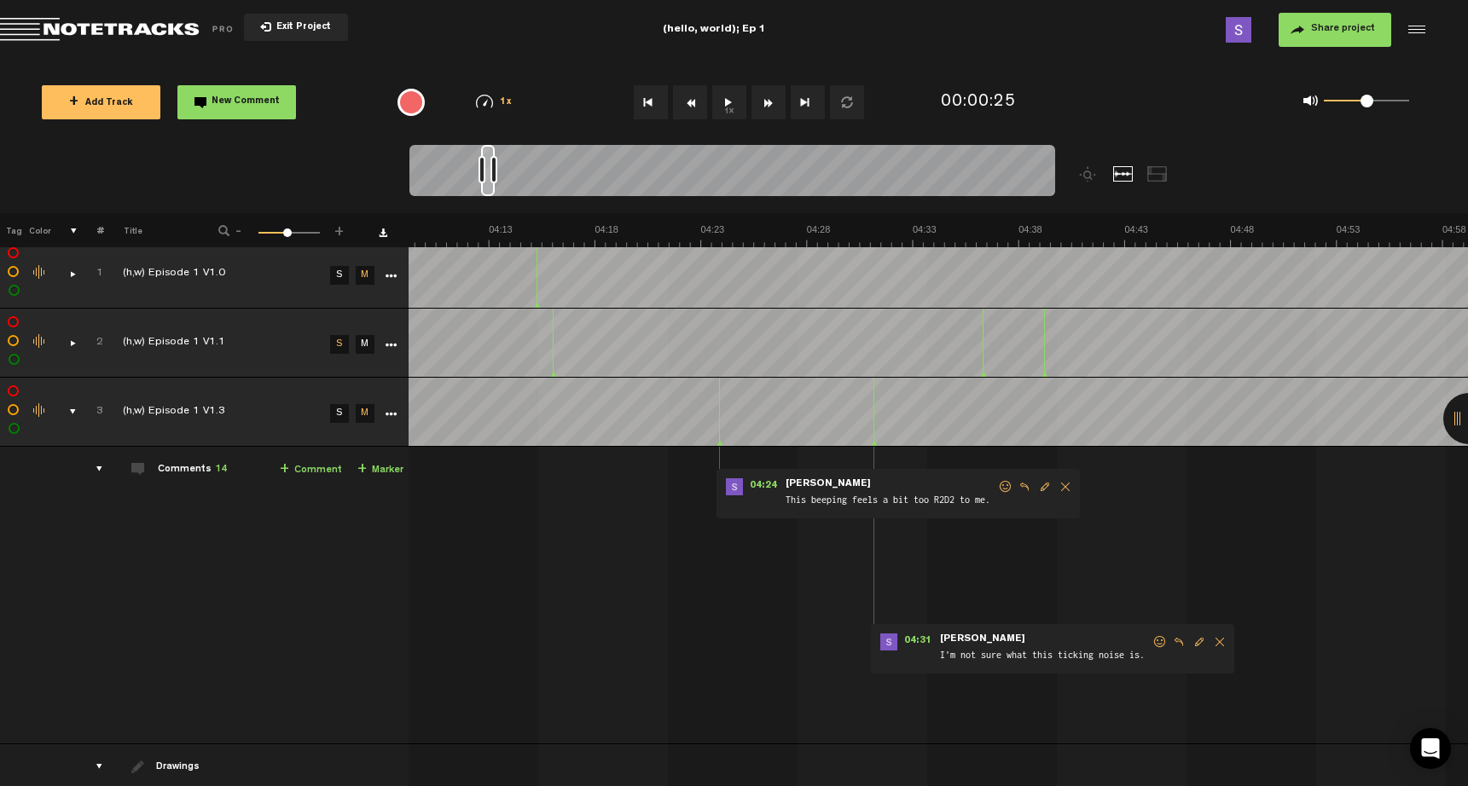
click at [1155, 175] on div at bounding box center [1157, 173] width 20 height 15
click at [1124, 174] on div at bounding box center [1123, 173] width 20 height 15
drag, startPoint x: 495, startPoint y: 168, endPoint x: 669, endPoint y: 168, distance: 174.8
click at [669, 168] on div at bounding box center [667, 169] width 7 height 27
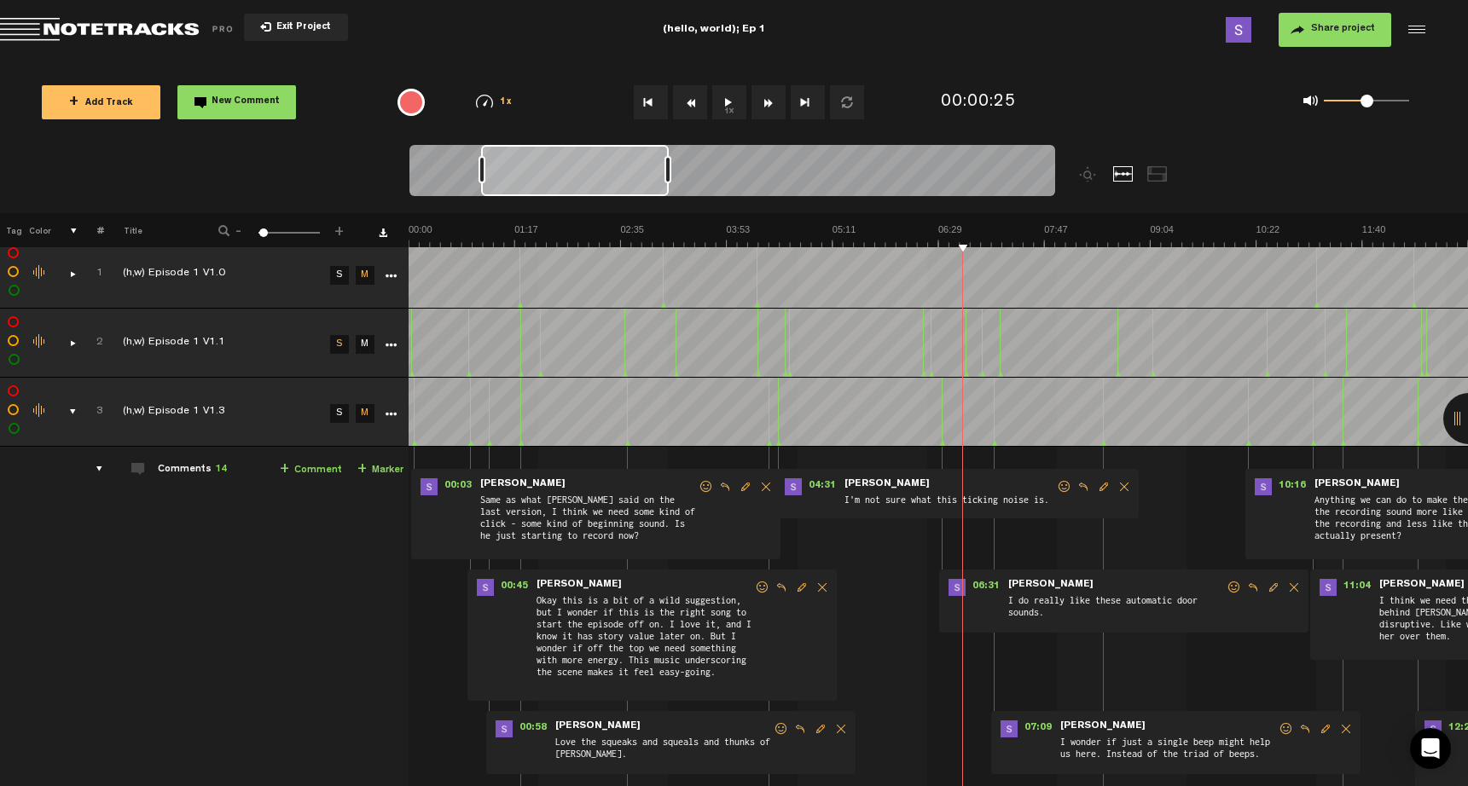
click at [330, 416] on link "S" at bounding box center [339, 413] width 19 height 19
click at [356, 350] on link "M" at bounding box center [365, 344] width 19 height 19
click at [356, 413] on link "M" at bounding box center [365, 413] width 19 height 19
click at [56, 412] on div "comments, stamps & drawings" at bounding box center [66, 411] width 26 height 17
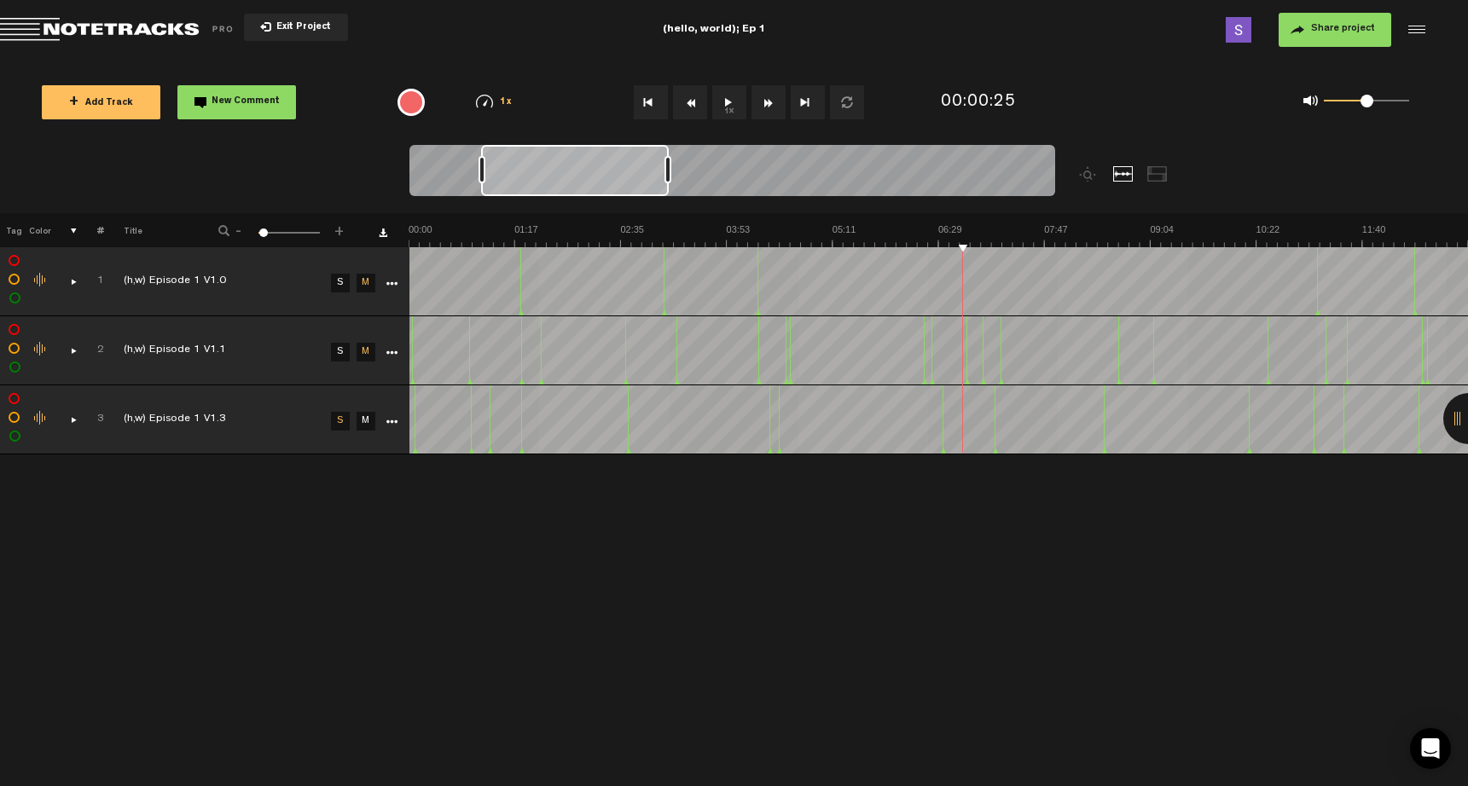
drag, startPoint x: 884, startPoint y: 246, endPoint x: 925, endPoint y: 245, distance: 41.0
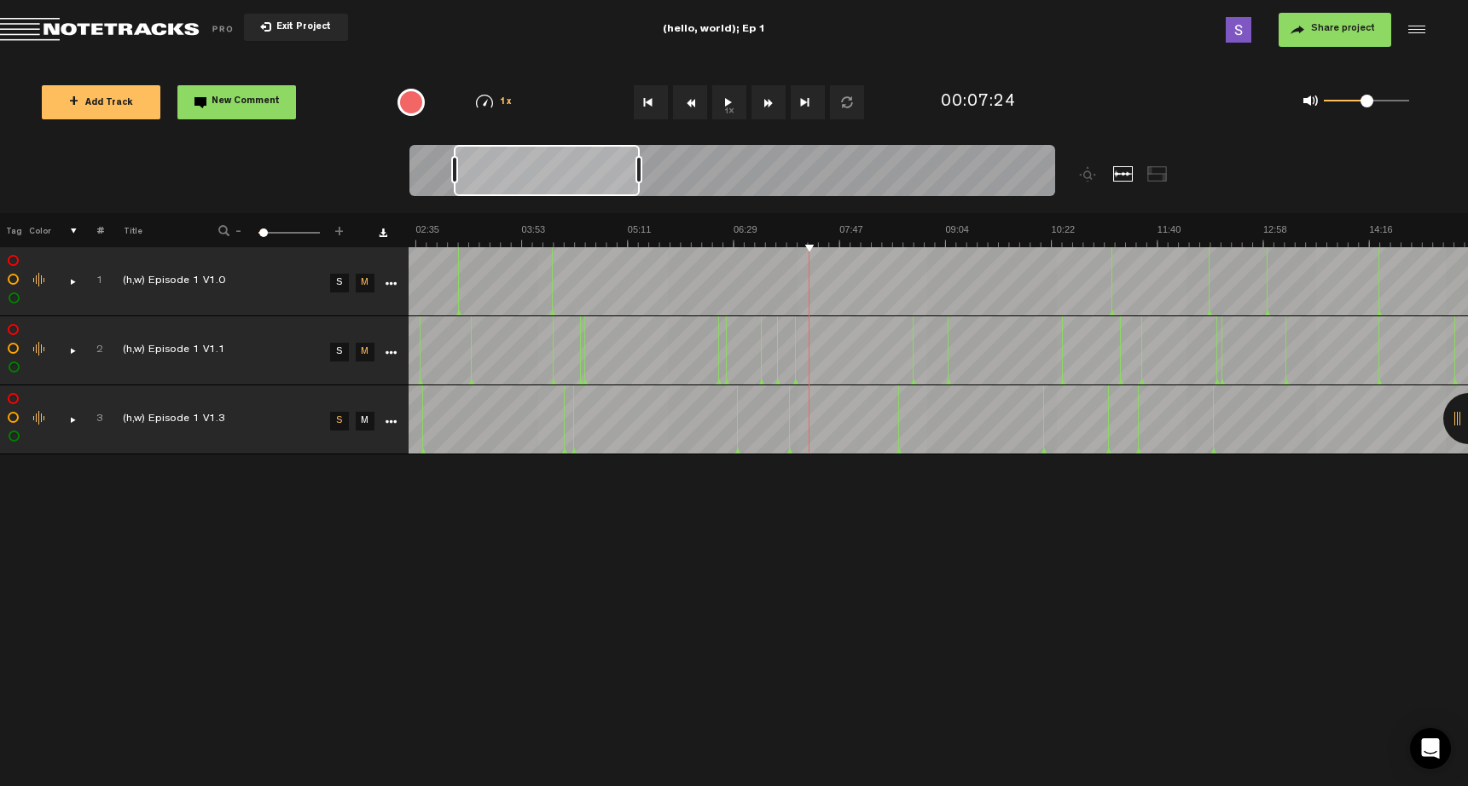
click at [737, 97] on button "1x" at bounding box center [729, 102] width 34 height 34
click at [491, 102] on div "1x 0.25x 0.5x 0.75x 1x 1.25x 1.5x 1.75x 2x" at bounding box center [493, 102] width 88 height 14
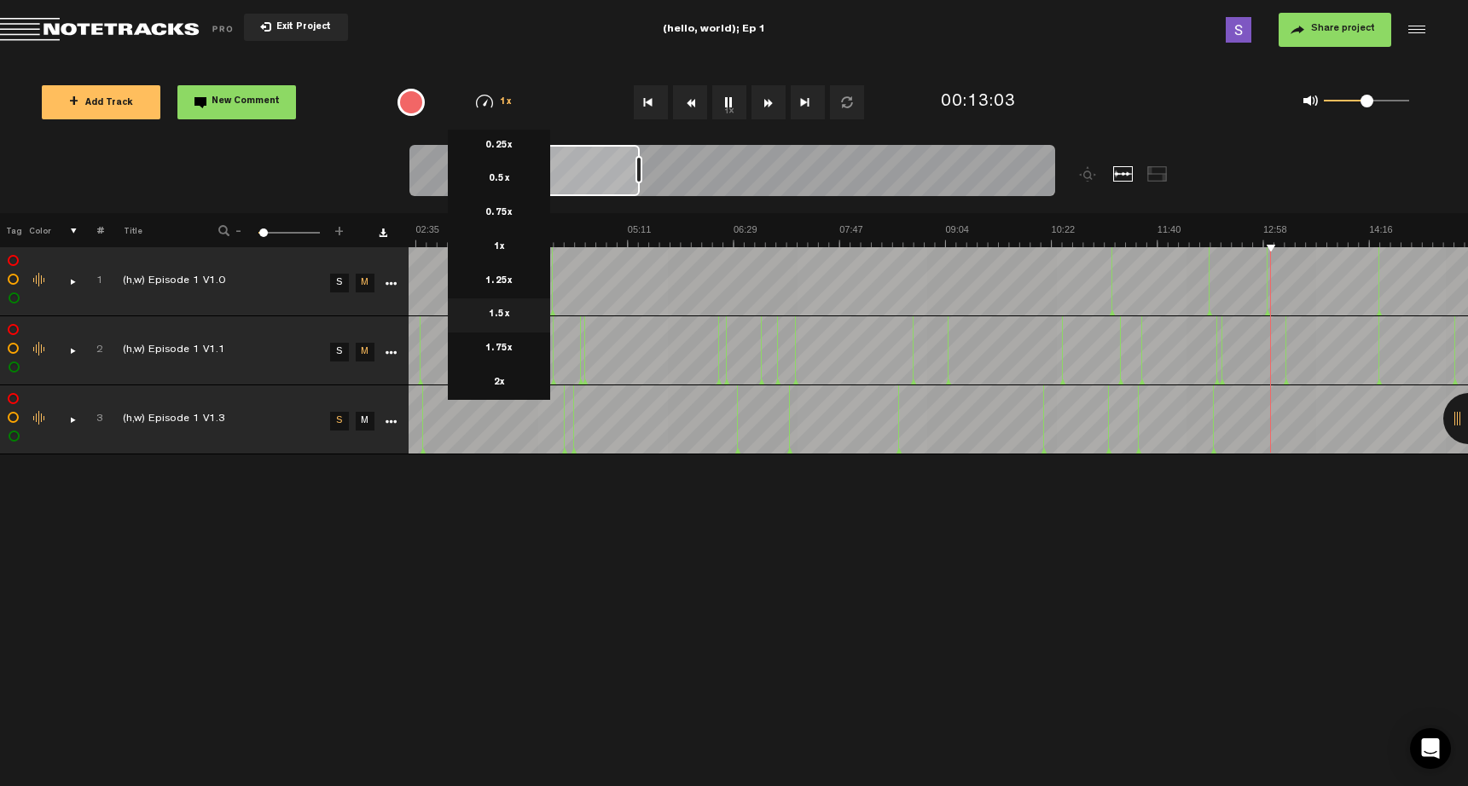
click at [503, 304] on li "1.5x" at bounding box center [499, 315] width 102 height 34
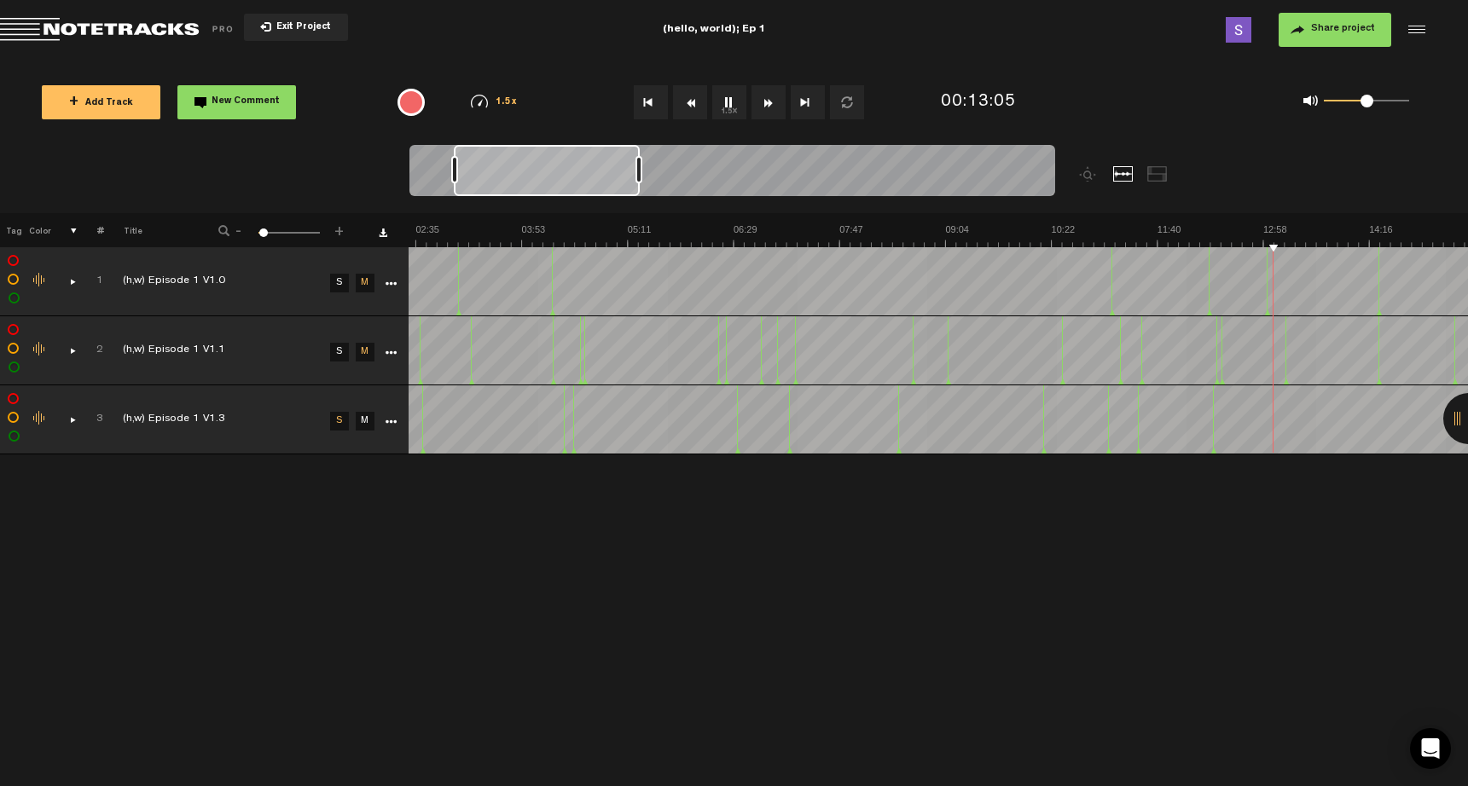
click at [477, 105] on img at bounding box center [479, 102] width 17 height 14
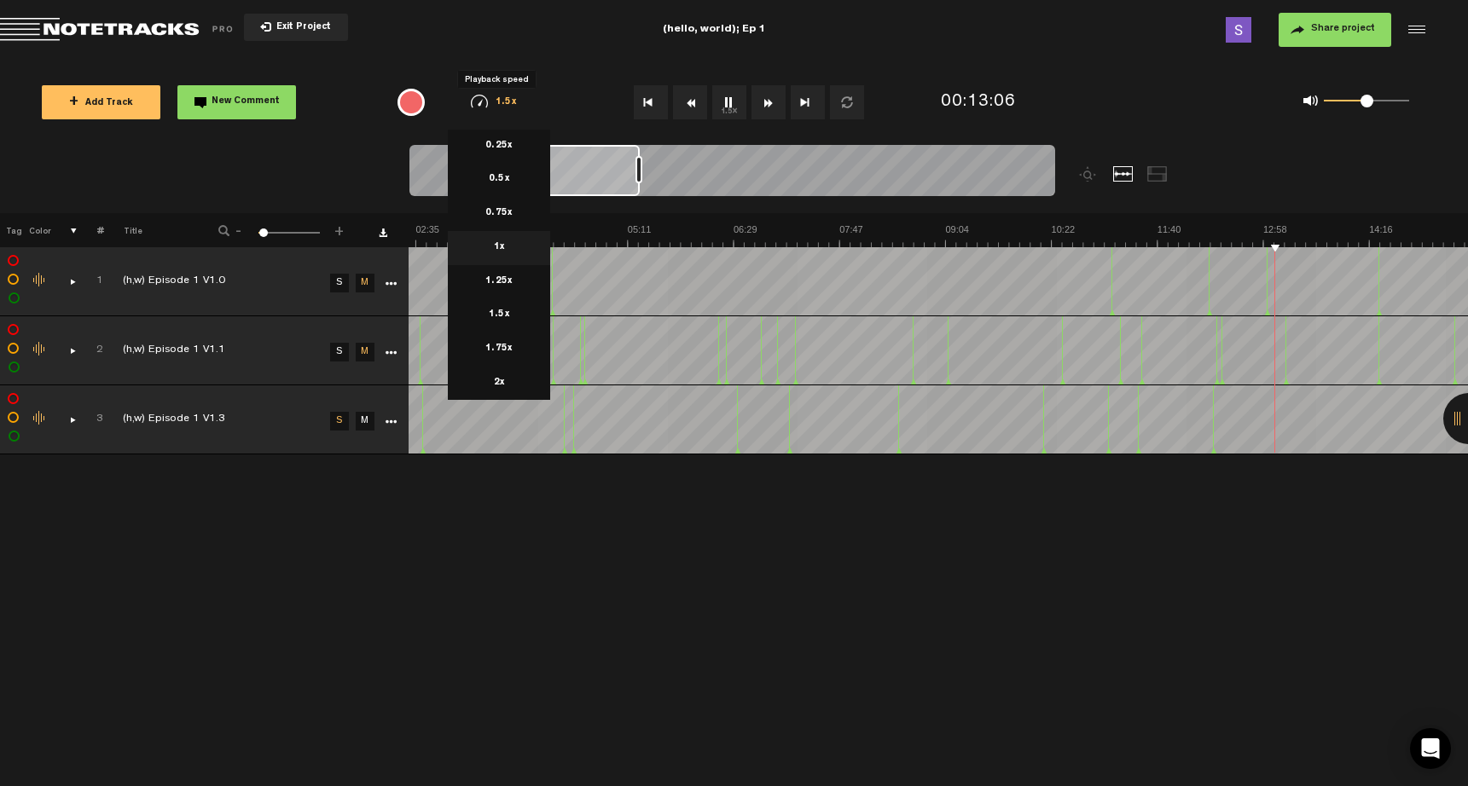
click at [507, 246] on li "1x" at bounding box center [499, 248] width 102 height 34
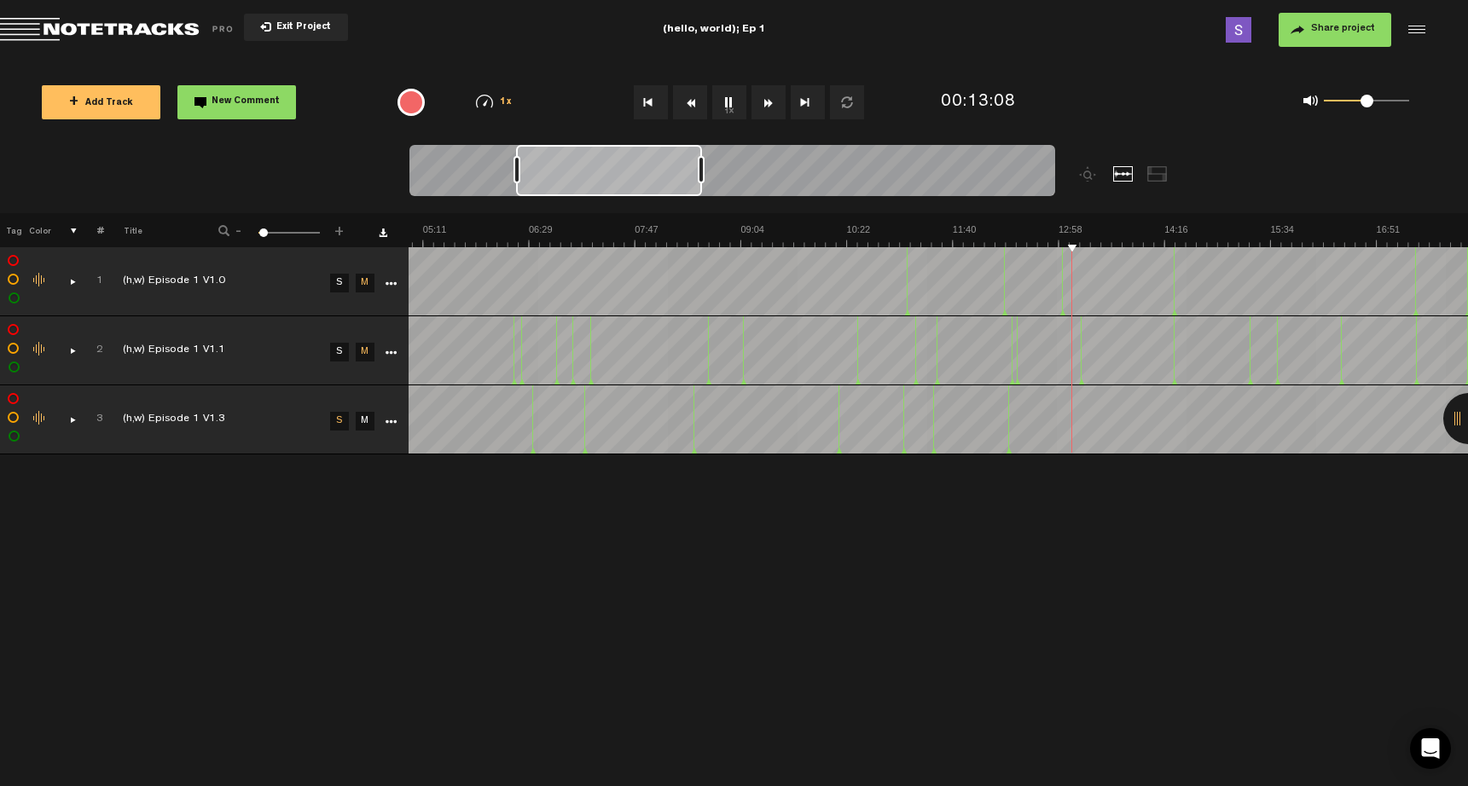
scroll to position [0, 966]
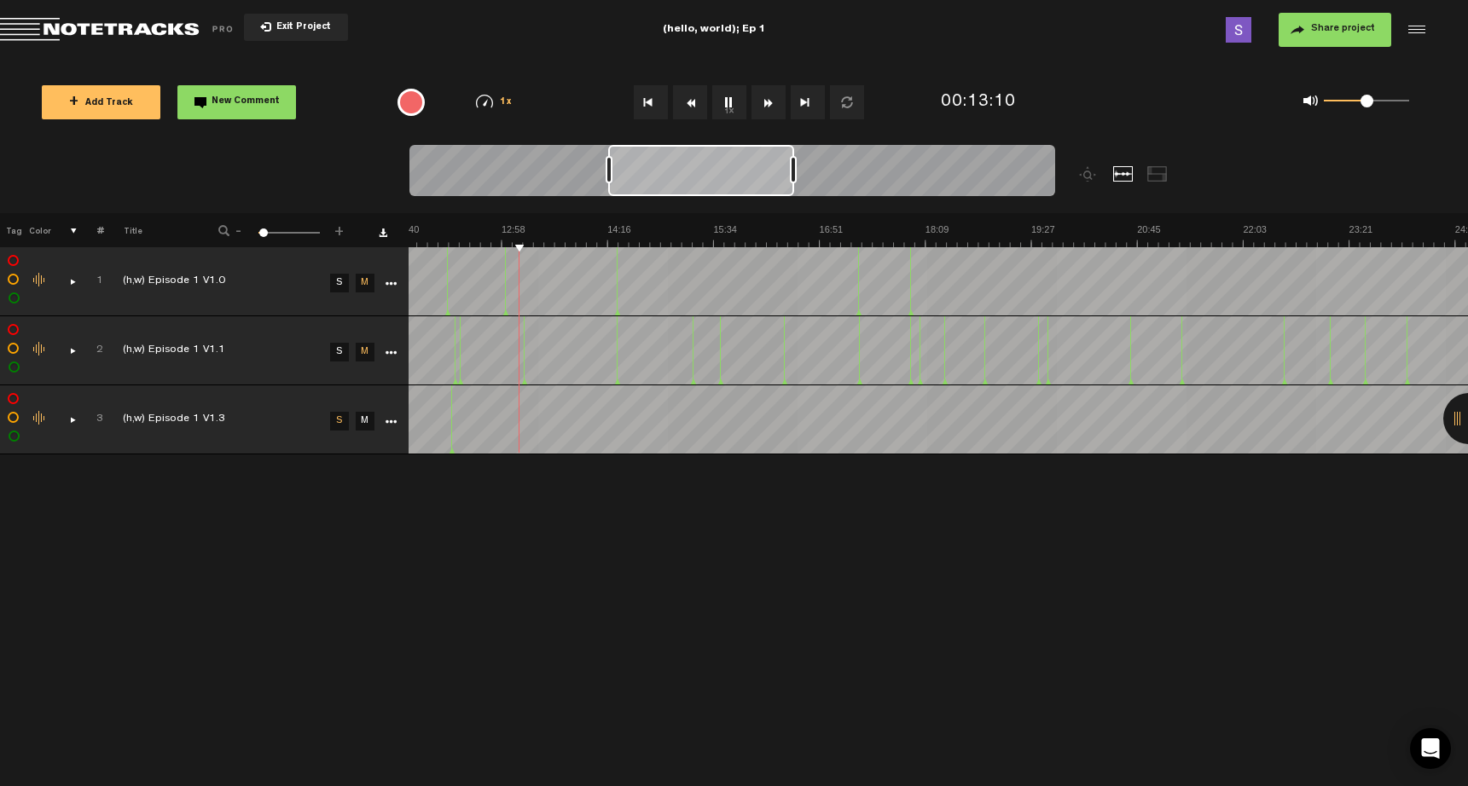
click at [727, 101] on button "1x" at bounding box center [729, 102] width 34 height 34
click at [705, 110] on button "Rewind" at bounding box center [690, 102] width 34 height 34
click at [738, 107] on button "1x" at bounding box center [729, 102] width 34 height 34
click at [719, 101] on button "1x" at bounding box center [729, 102] width 34 height 34
click at [74, 420] on div "comments, stamps & drawings" at bounding box center [66, 419] width 26 height 17
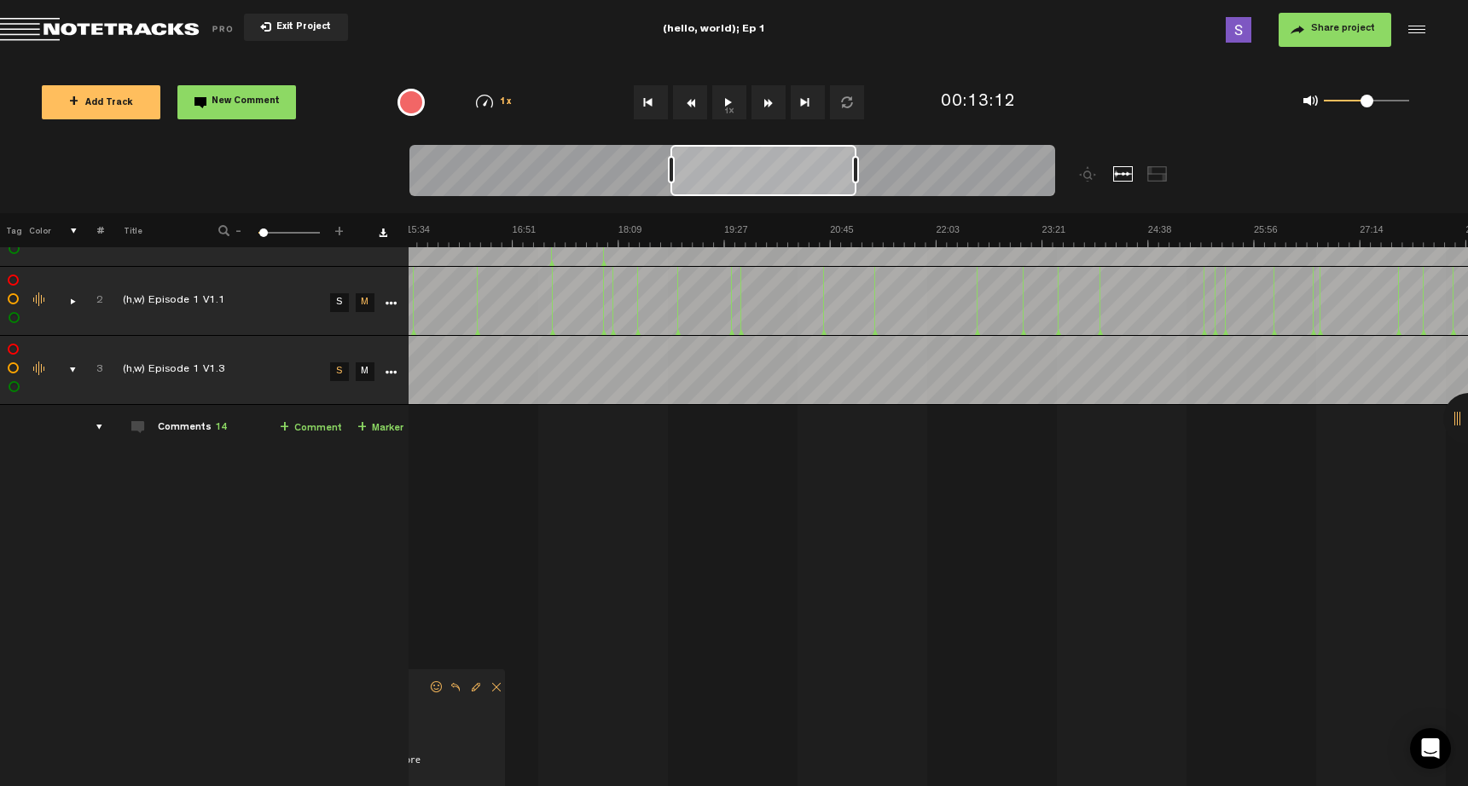
scroll to position [28, 3]
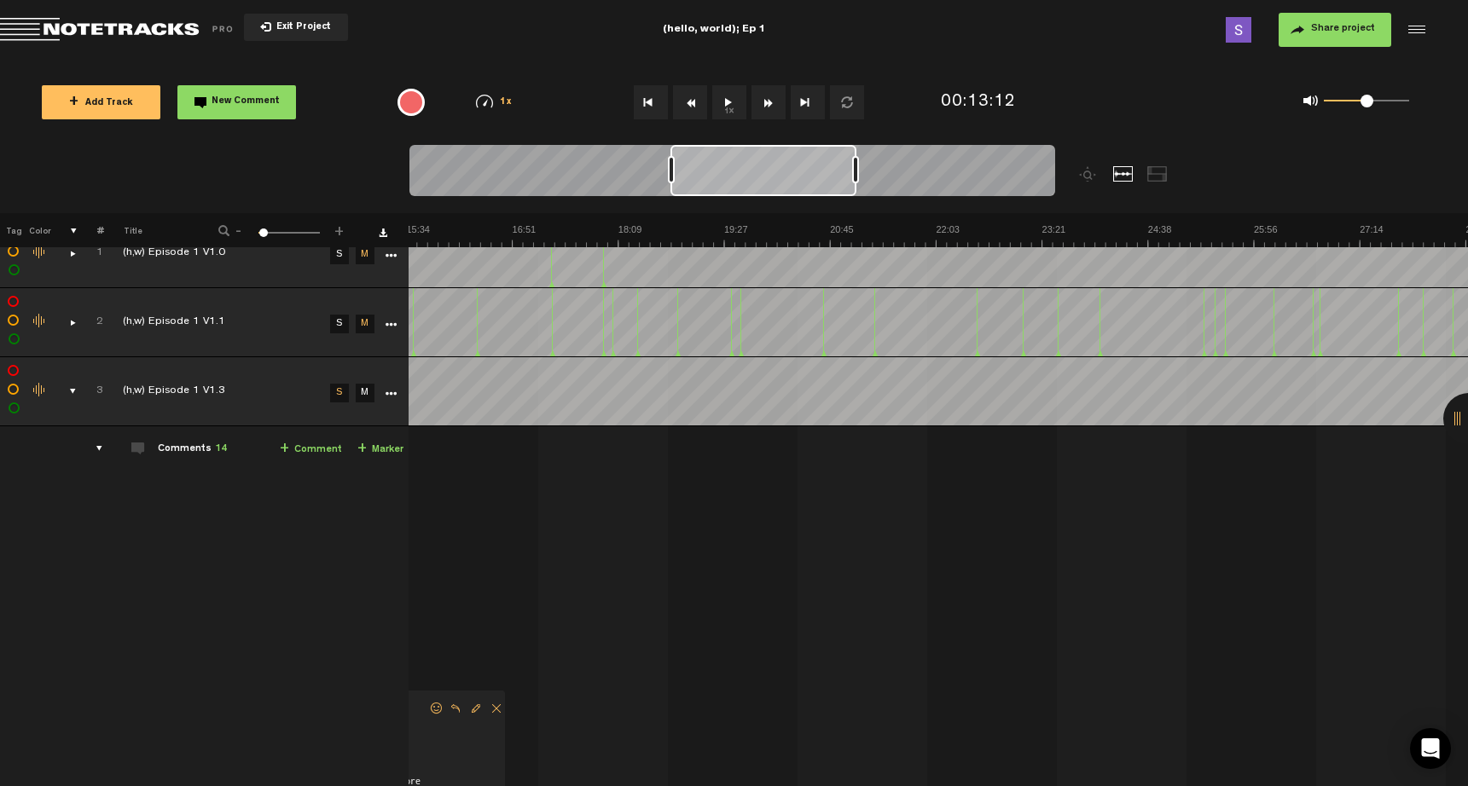
click at [64, 393] on div "comments, stamps & drawings" at bounding box center [66, 391] width 26 height 17
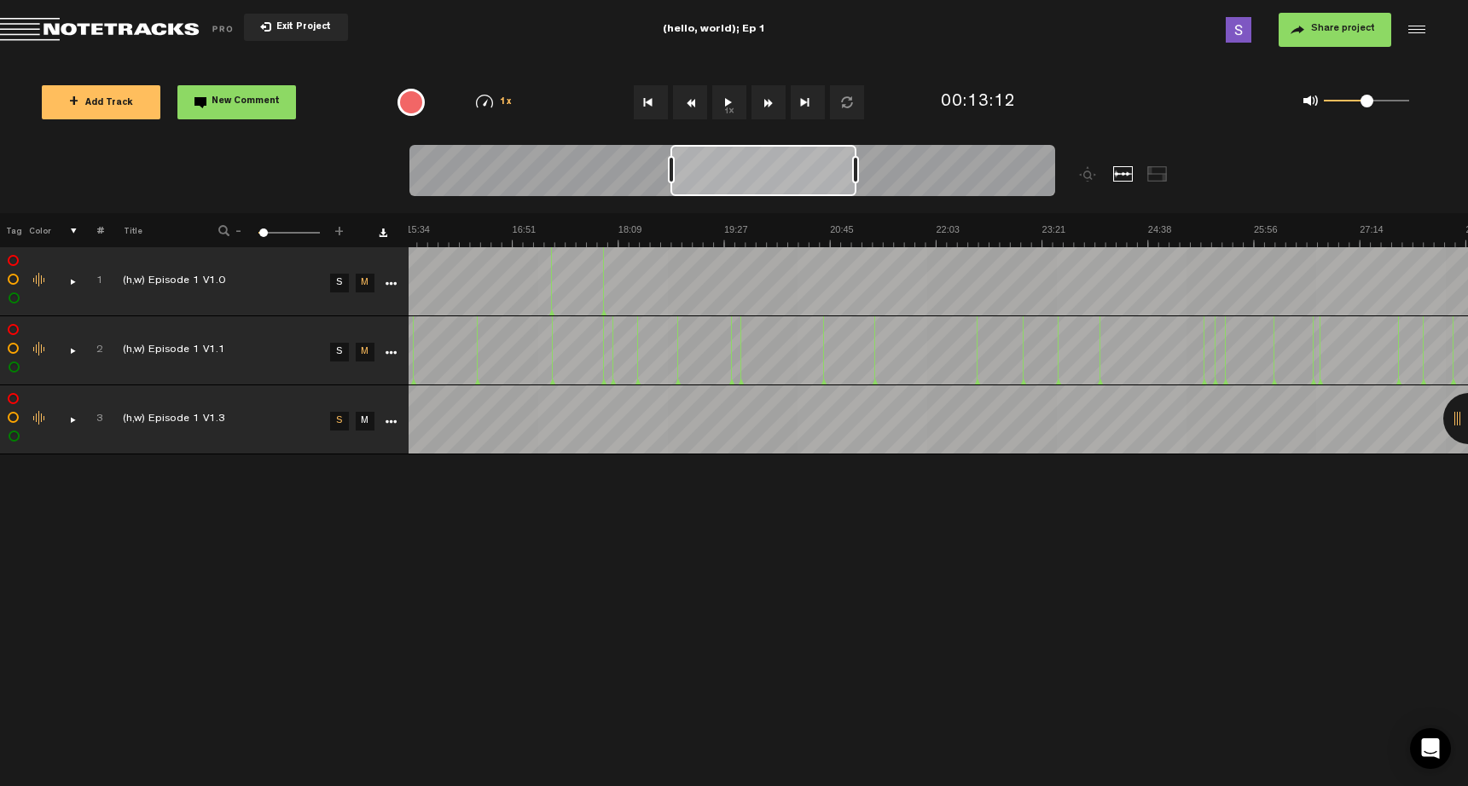
scroll to position [0, 1]
click at [729, 98] on button "1x" at bounding box center [729, 102] width 34 height 34
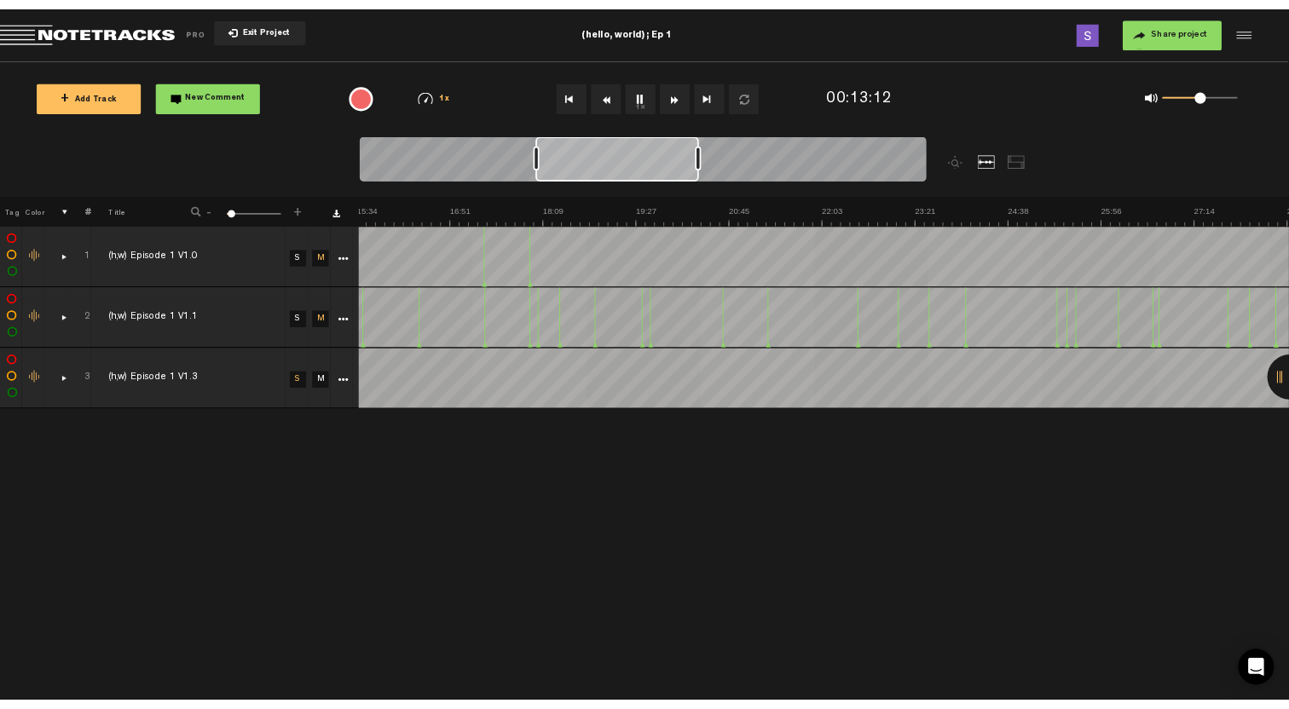
scroll to position [0, 972]
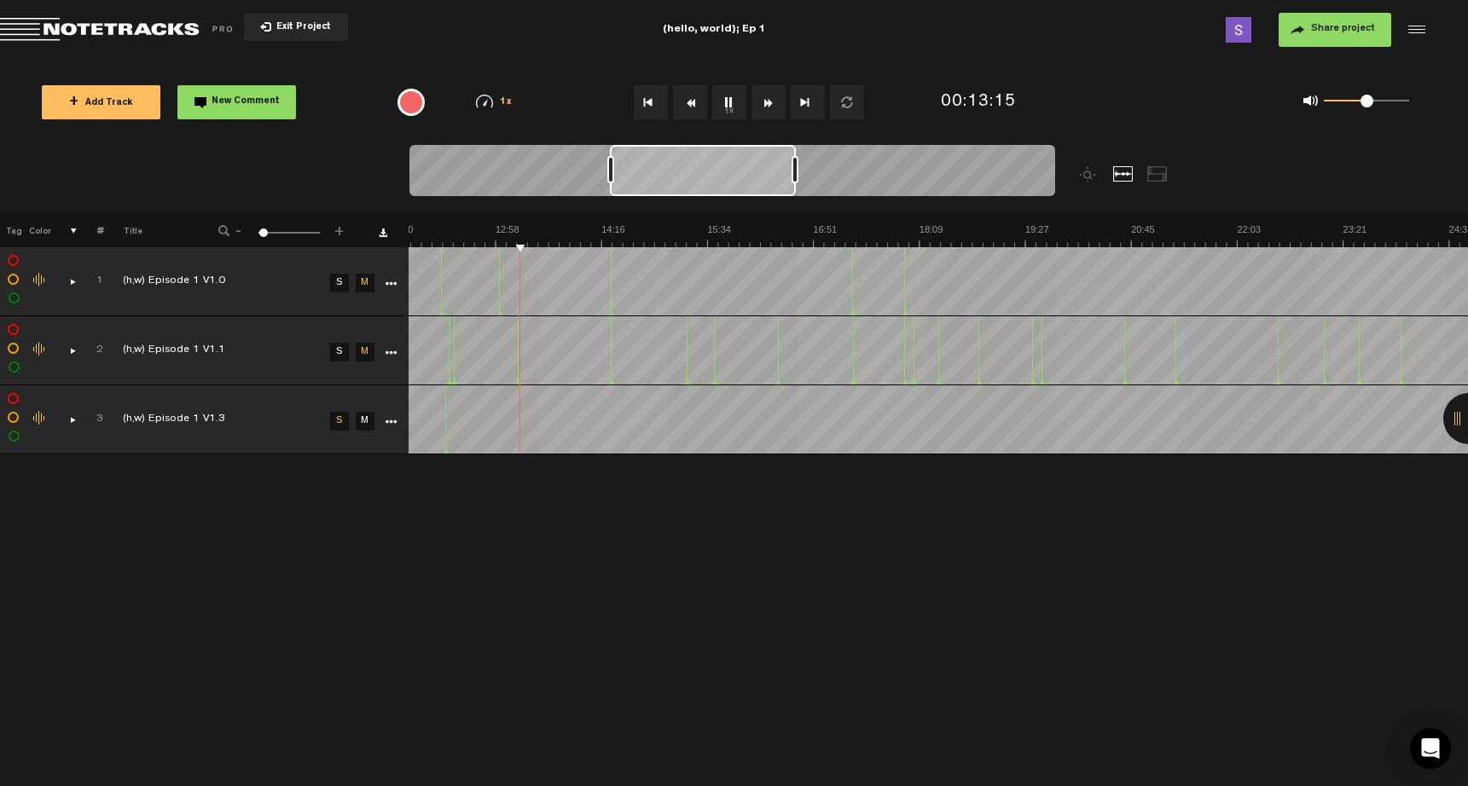
click at [731, 94] on button "1x" at bounding box center [729, 102] width 34 height 34
click at [1399, 101] on div "0 1 0.51" at bounding box center [1365, 101] width 85 height 3
click at [736, 101] on button "1x" at bounding box center [729, 102] width 34 height 34
click at [729, 113] on button "1x" at bounding box center [729, 102] width 34 height 34
click at [735, 107] on button "1x" at bounding box center [729, 102] width 34 height 34
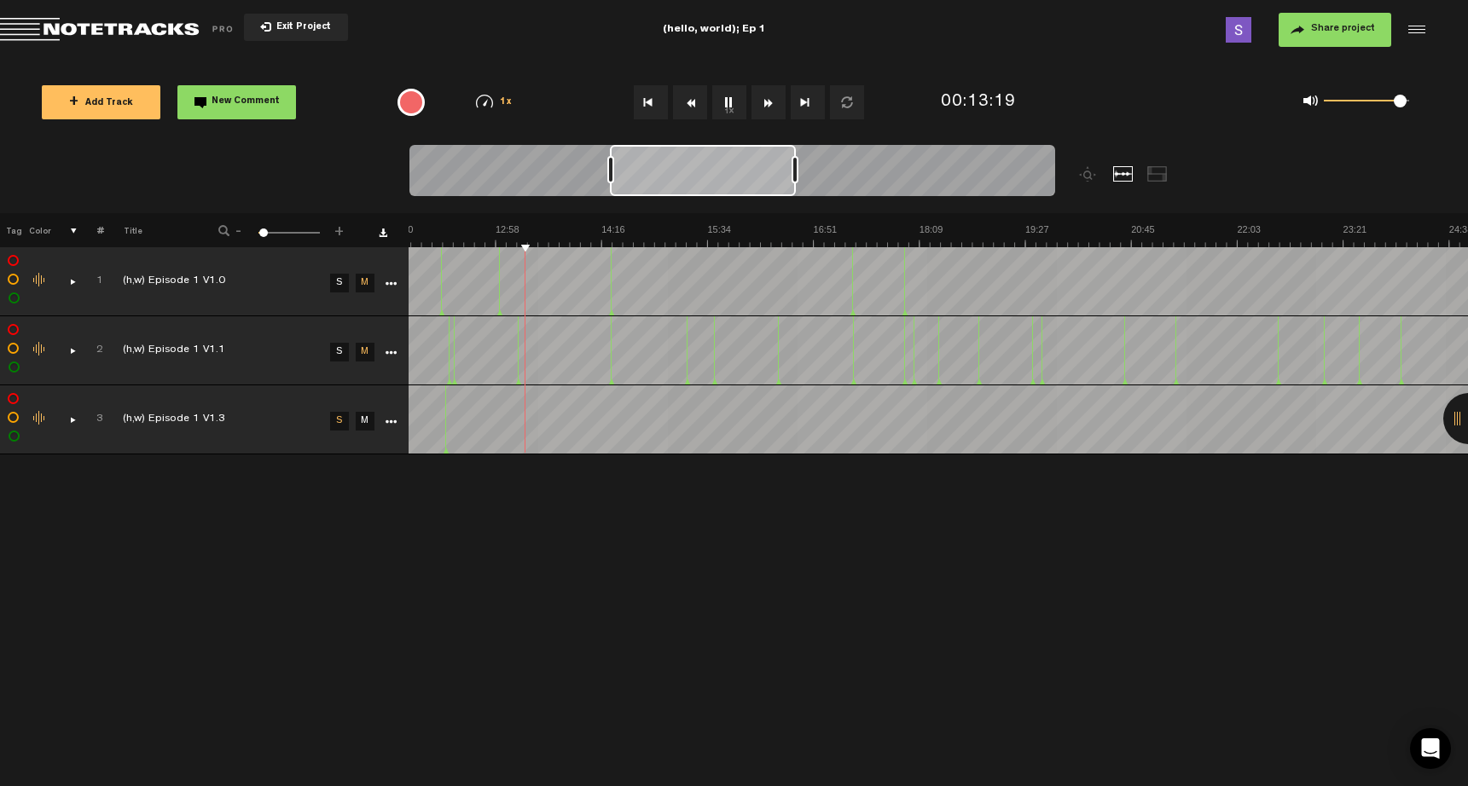
click at [732, 106] on button "1x" at bounding box center [729, 102] width 34 height 34
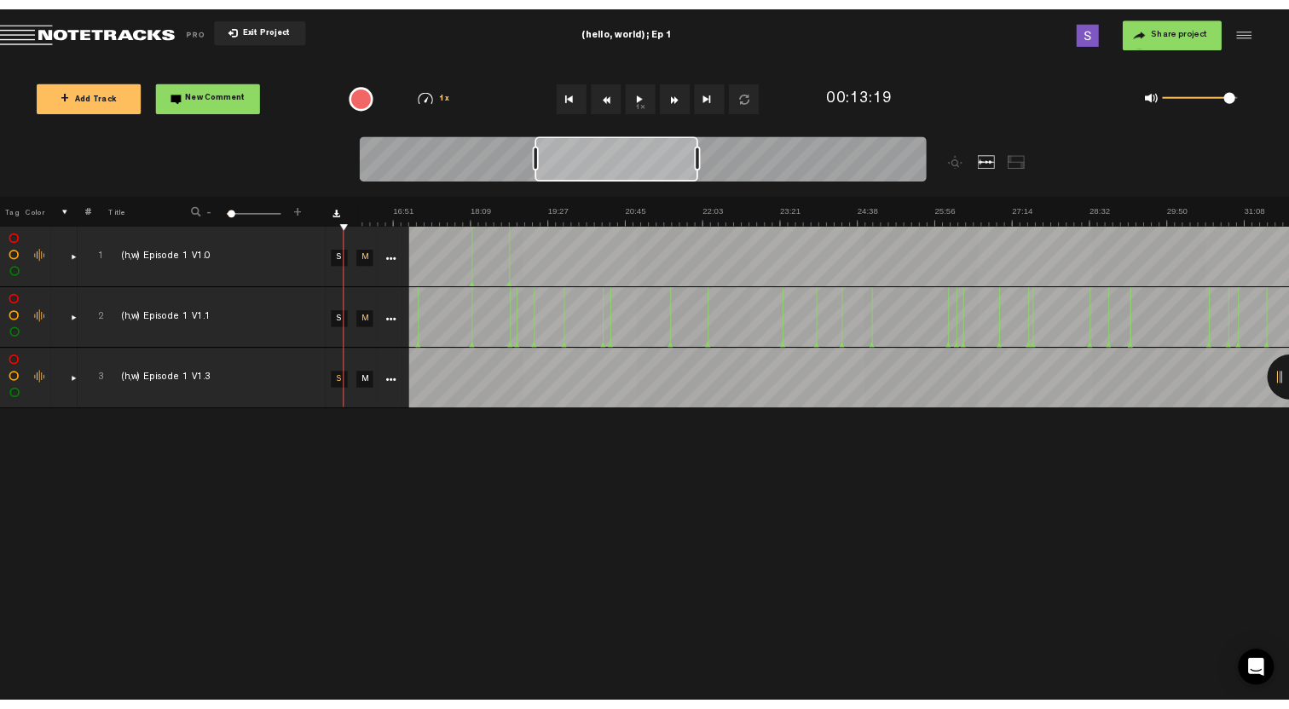
scroll to position [0, 0]
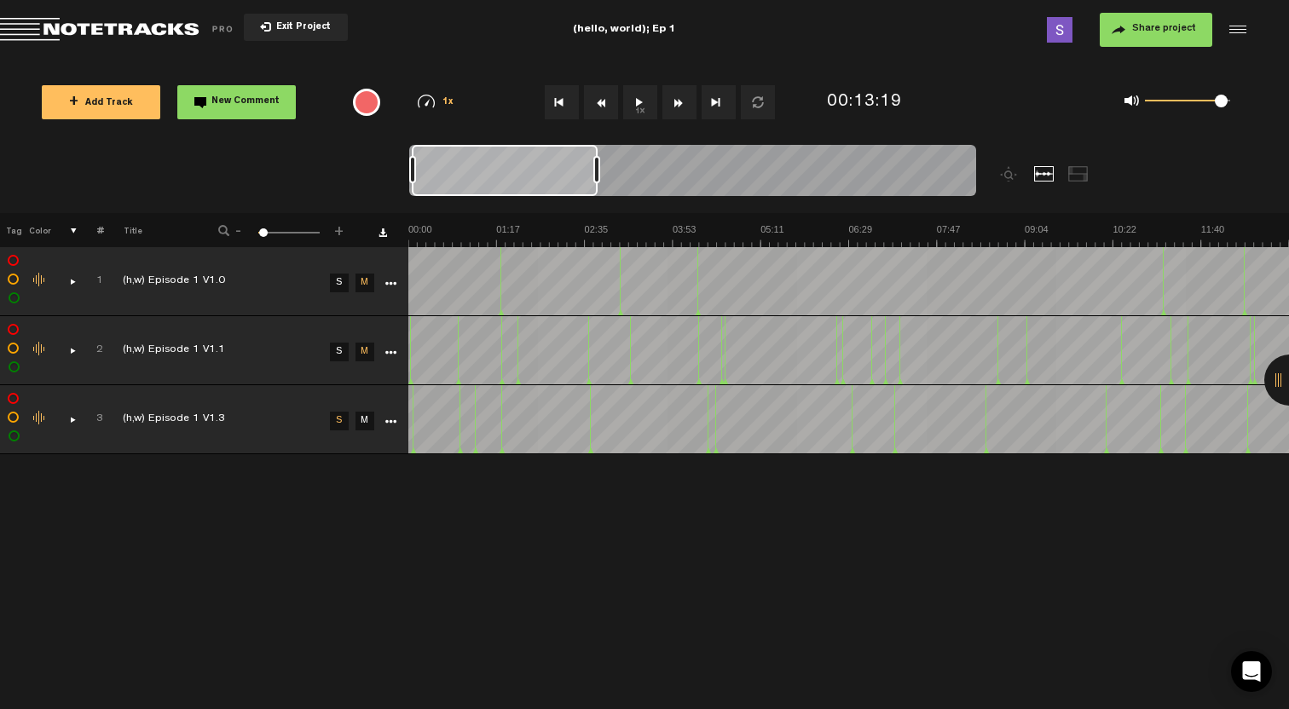
click at [643, 95] on button "1x" at bounding box center [640, 102] width 34 height 34
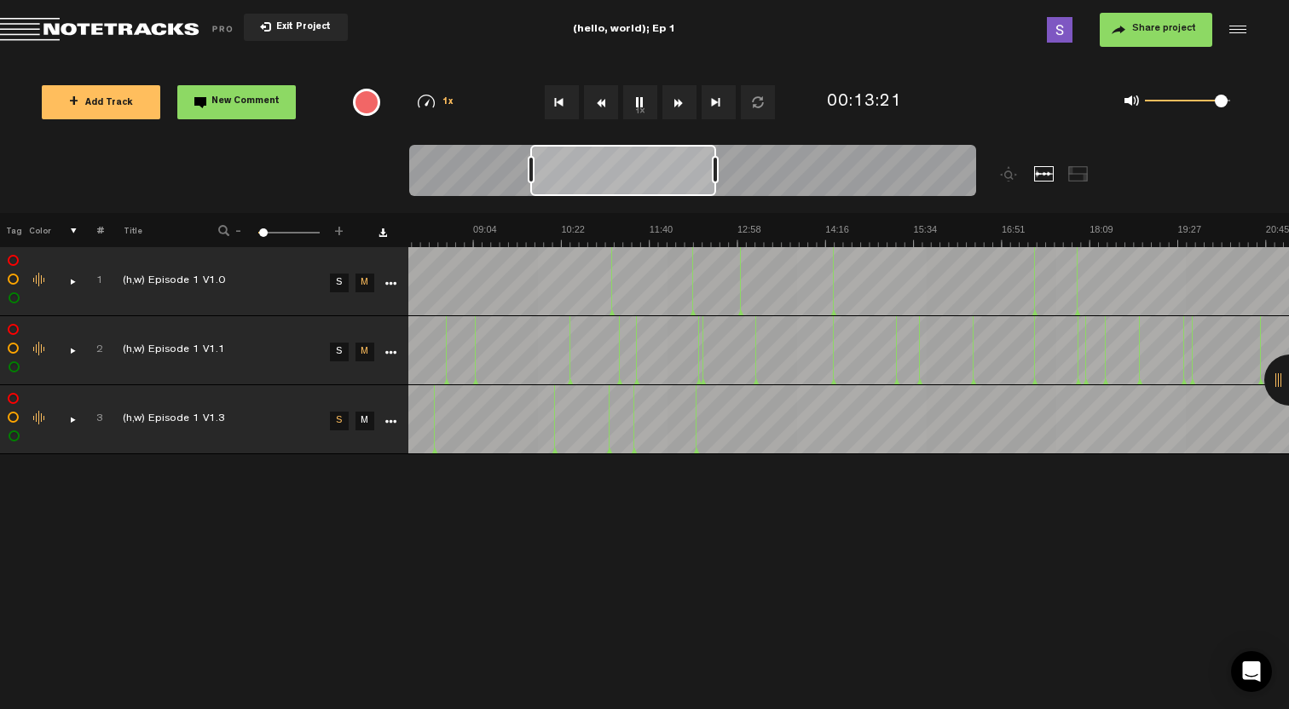
click at [634, 98] on button "1x" at bounding box center [640, 102] width 34 height 34
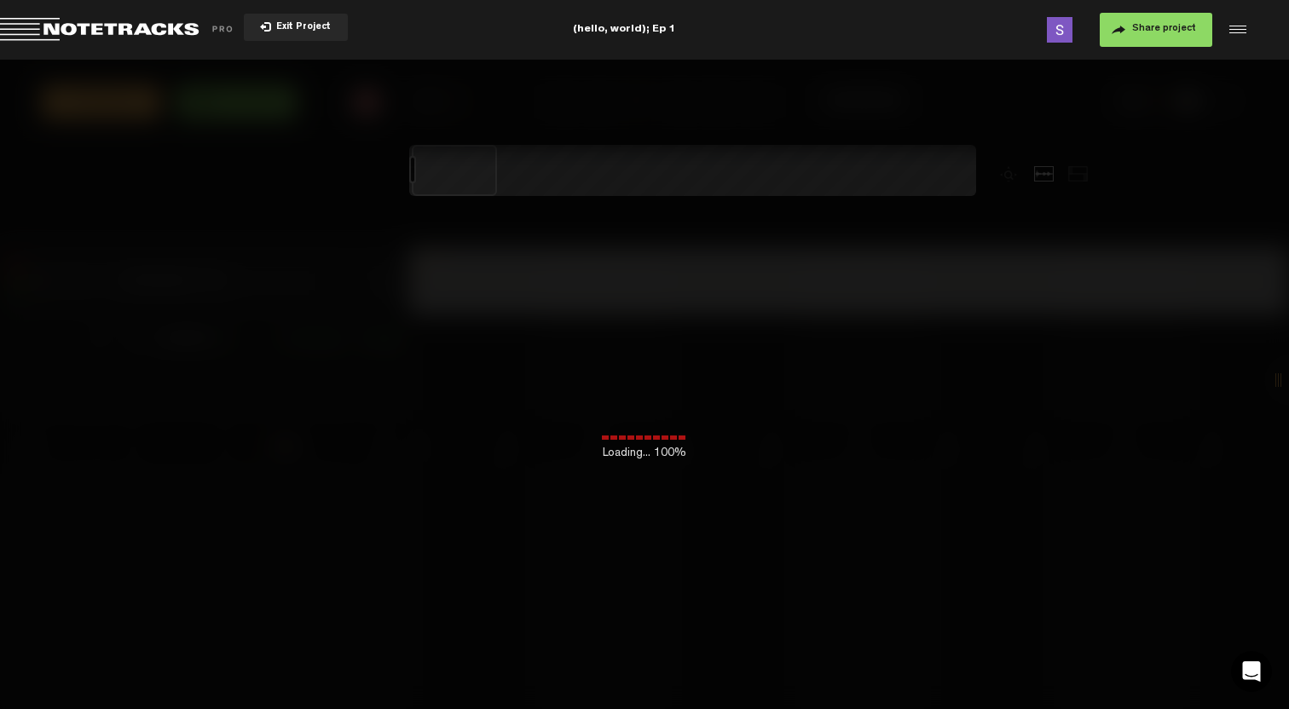
click at [1233, 31] on div at bounding box center [1236, 30] width 26 height 26
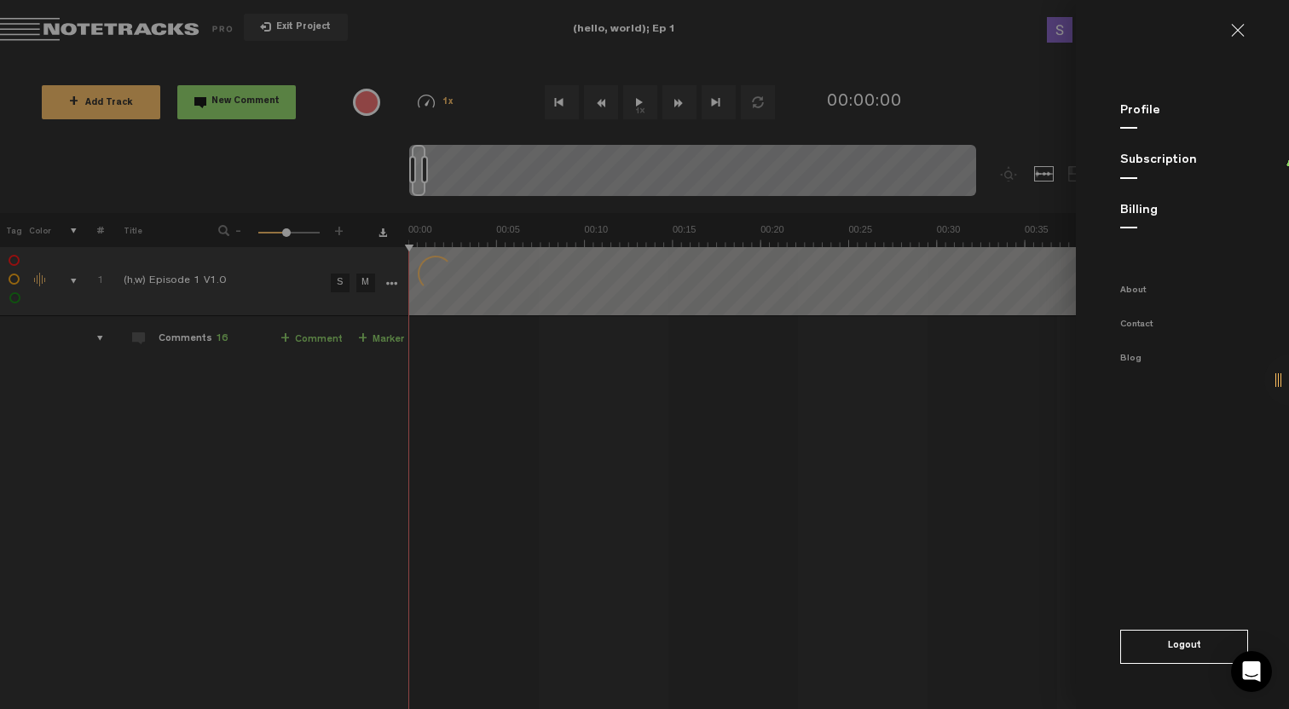
click at [1005, 227] on md-backdrop at bounding box center [644, 354] width 1289 height 709
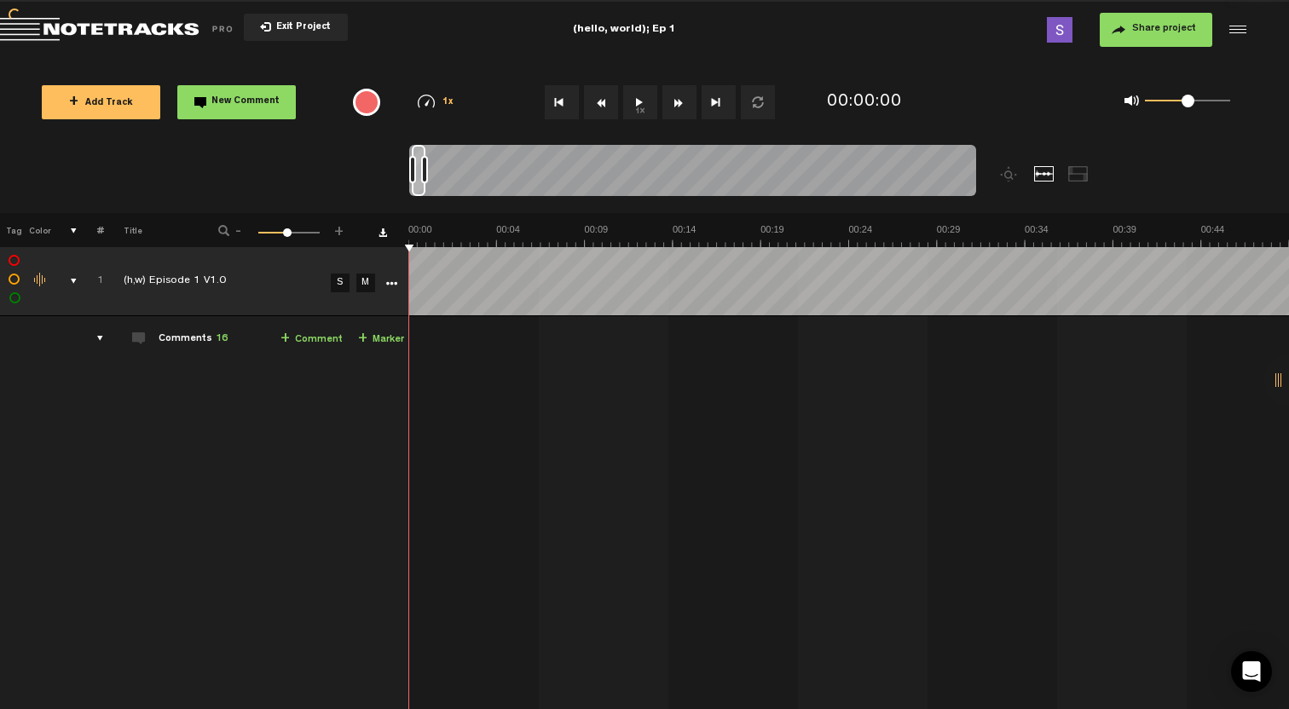
click at [72, 278] on div "comments, stamps & drawings" at bounding box center [67, 281] width 26 height 17
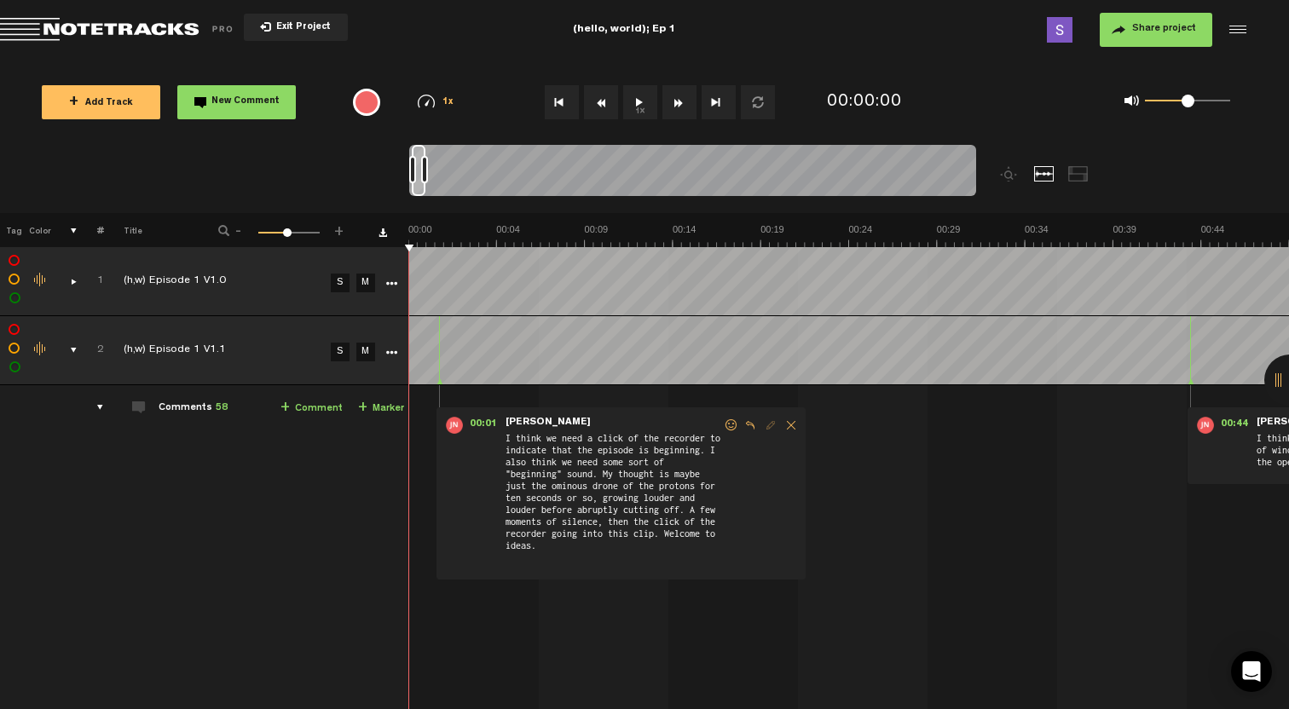
click at [368, 281] on link "M" at bounding box center [365, 283] width 19 height 19
click at [365, 356] on link "M" at bounding box center [365, 352] width 19 height 19
click at [69, 345] on div "comments, stamps & drawings" at bounding box center [67, 350] width 26 height 17
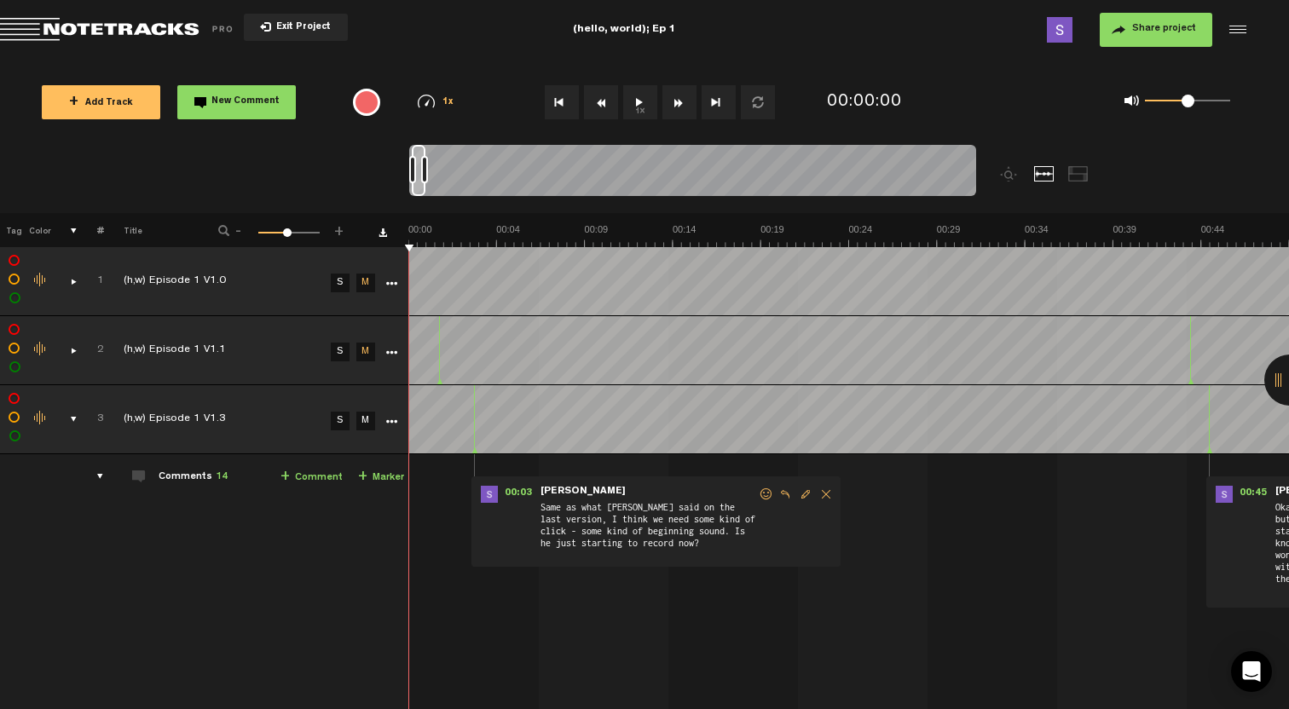
click at [340, 418] on link "S" at bounding box center [340, 421] width 19 height 19
click at [642, 107] on button "1x" at bounding box center [640, 102] width 34 height 34
drag, startPoint x: 1185, startPoint y: 101, endPoint x: 1245, endPoint y: 97, distance: 59.8
click at [1245, 97] on div "0 1 1" at bounding box center [1178, 102] width 140 height 24
drag, startPoint x: 1230, startPoint y: 101, endPoint x: 1141, endPoint y: 94, distance: 89.9
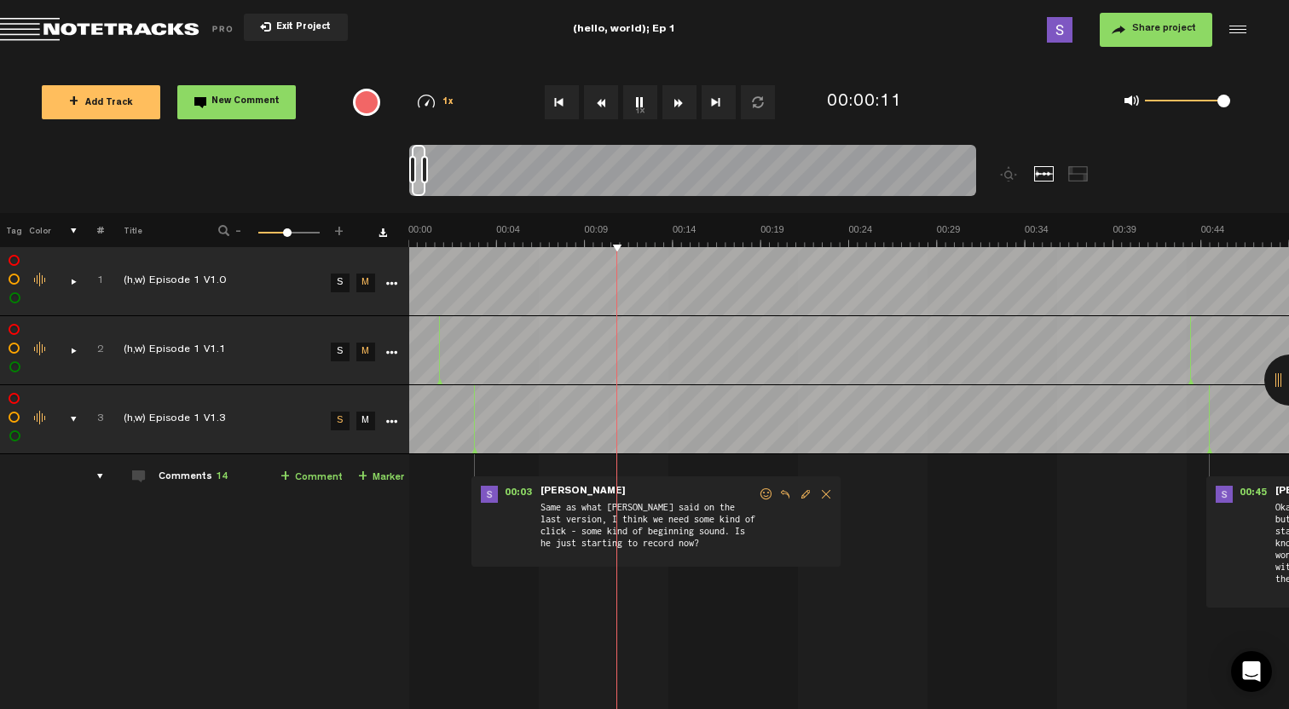
click at [1141, 94] on div "0 1 1" at bounding box center [1178, 102] width 140 height 24
drag, startPoint x: 1225, startPoint y: 101, endPoint x: 1191, endPoint y: 99, distance: 33.4
click at [1191, 99] on span at bounding box center [1191, 101] width 13 height 13
click at [369, 426] on link "M" at bounding box center [365, 421] width 19 height 19
click at [364, 420] on link "M" at bounding box center [365, 421] width 19 height 19
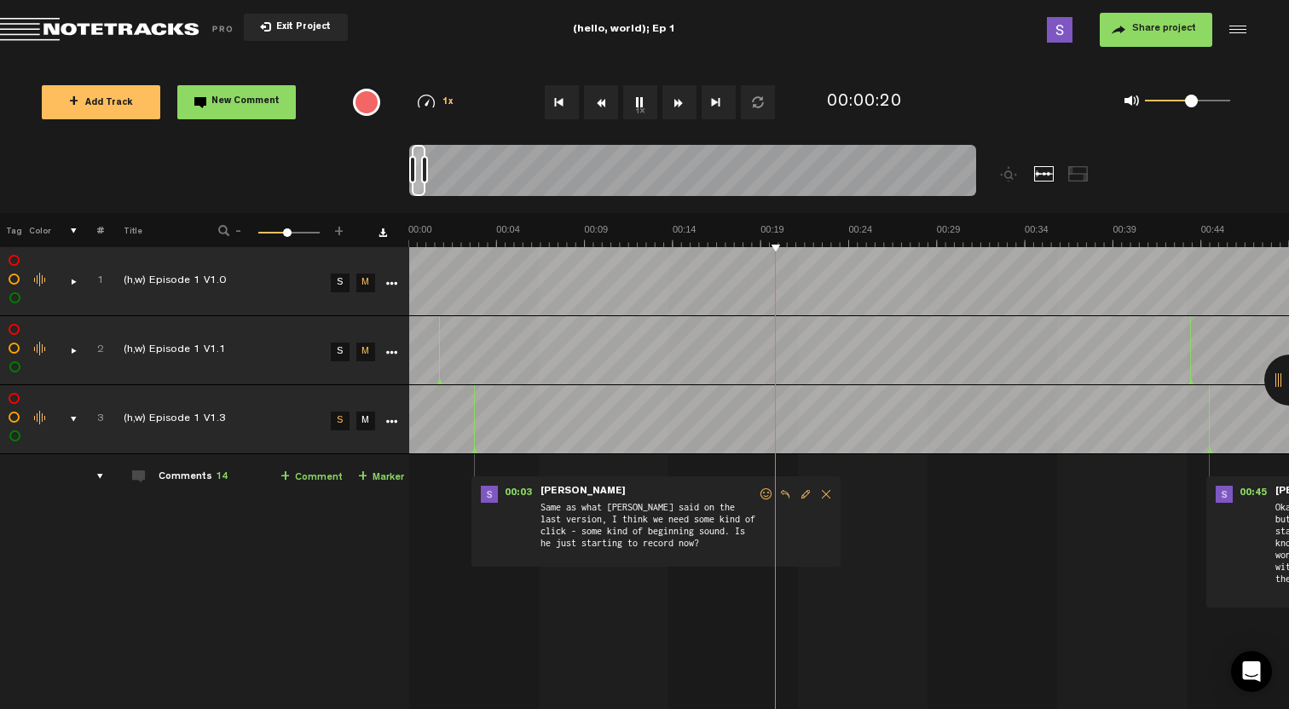
click at [645, 106] on button "1x" at bounding box center [640, 102] width 34 height 34
click at [372, 417] on link "M" at bounding box center [365, 421] width 19 height 19
click at [645, 106] on button "1x" at bounding box center [640, 102] width 34 height 34
click at [344, 419] on link "S" at bounding box center [340, 421] width 19 height 19
click at [646, 102] on button "1x" at bounding box center [640, 102] width 34 height 34
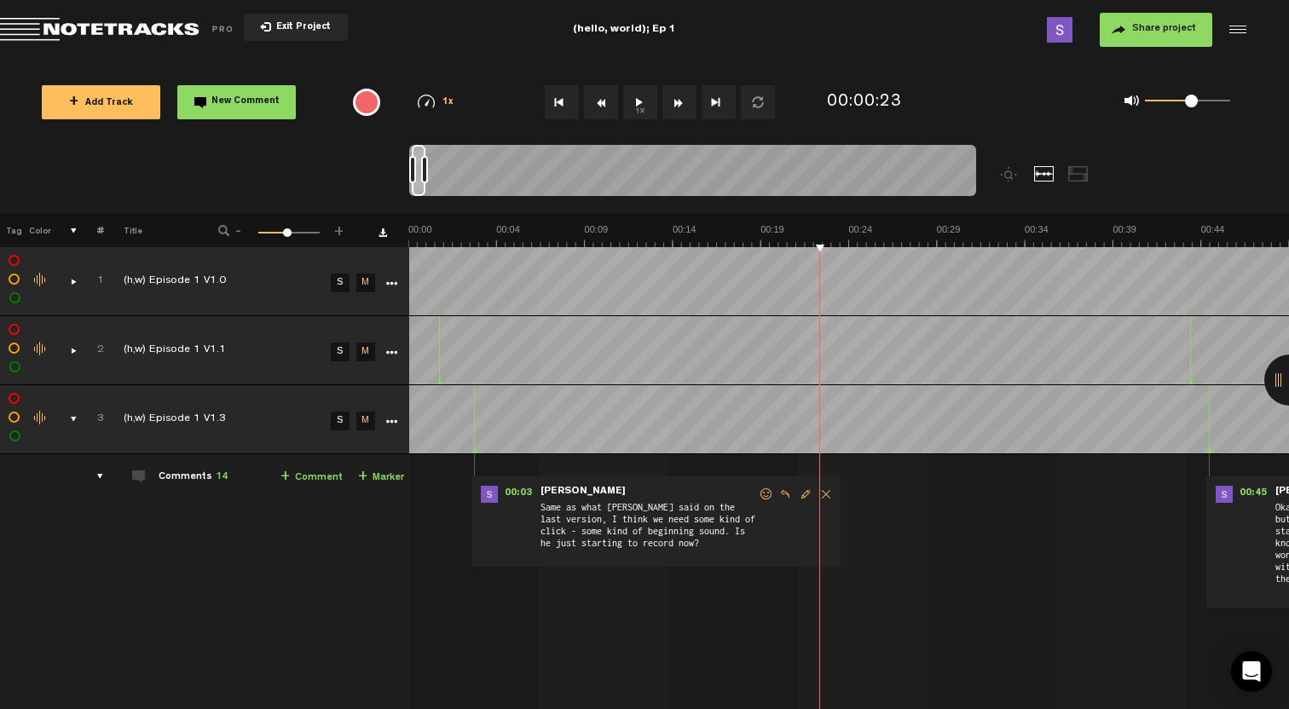
click at [342, 417] on link "S" at bounding box center [340, 421] width 19 height 19
drag, startPoint x: 426, startPoint y: 171, endPoint x: 565, endPoint y: 170, distance: 139.8
click at [565, 170] on div at bounding box center [565, 169] width 7 height 27
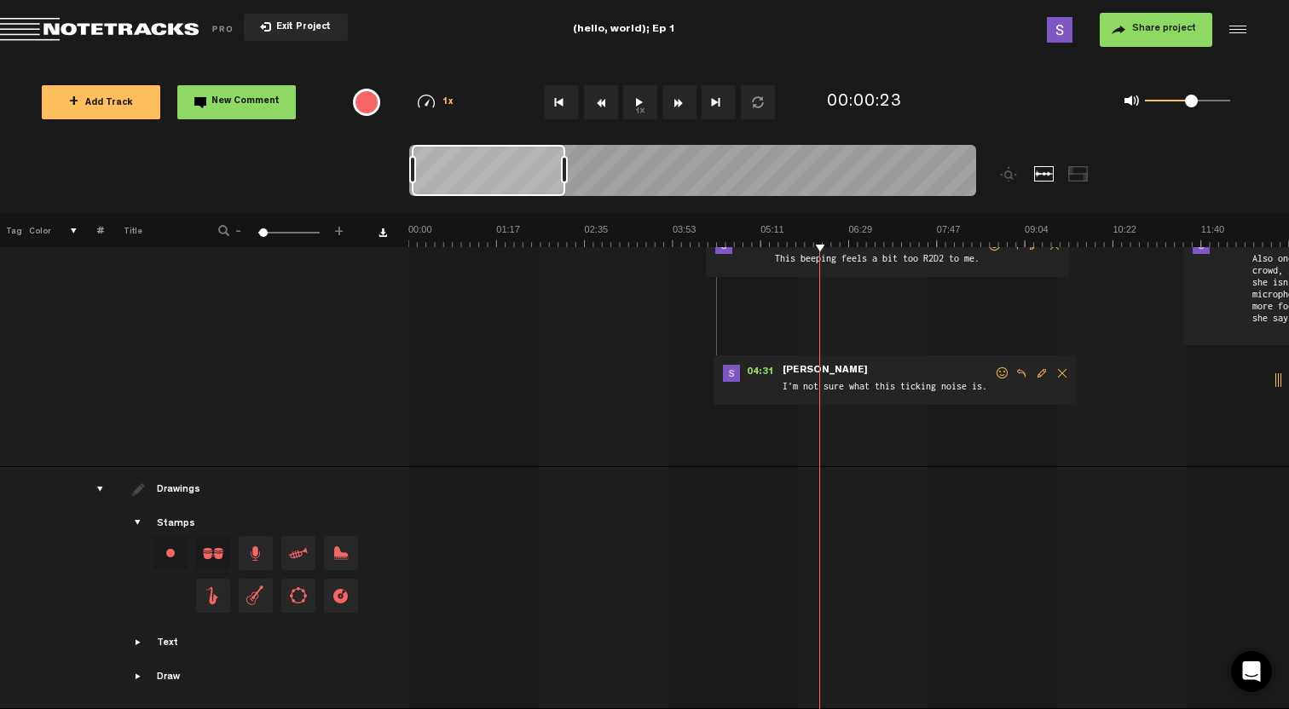
scroll to position [848, 0]
click at [97, 489] on div "drawings" at bounding box center [93, 489] width 26 height 17
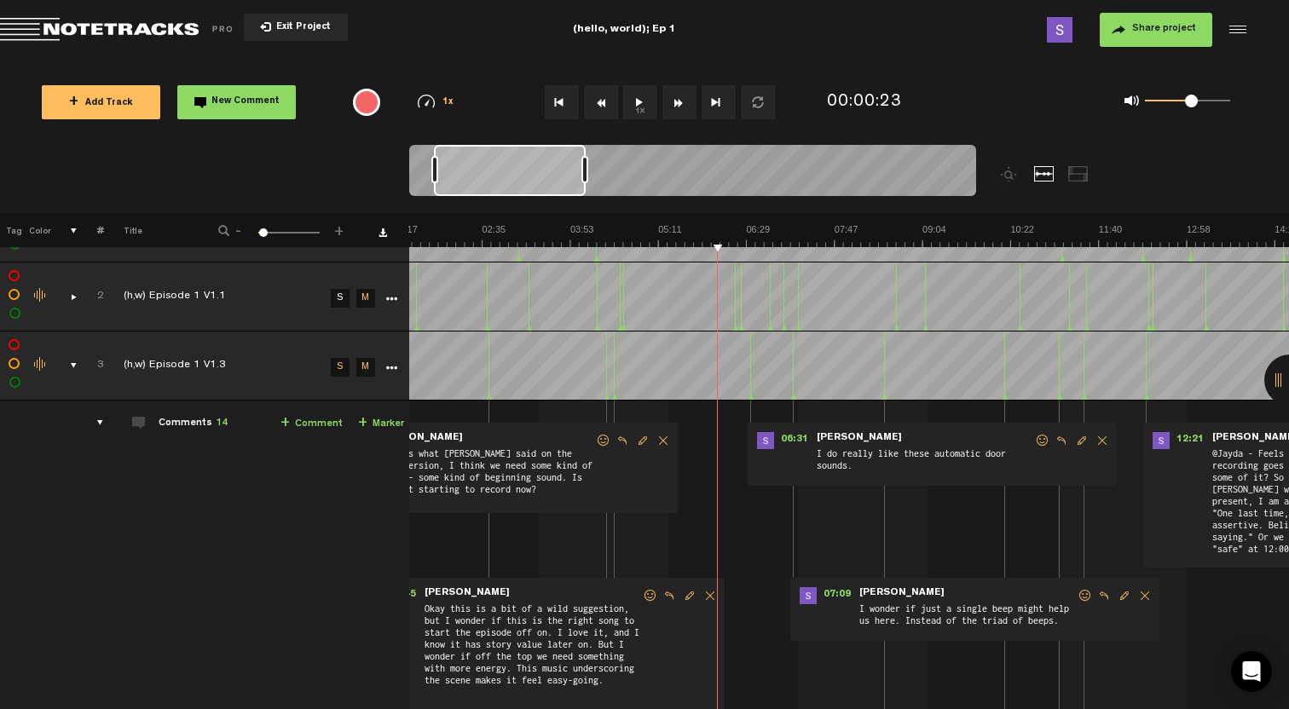
scroll to position [46, 0]
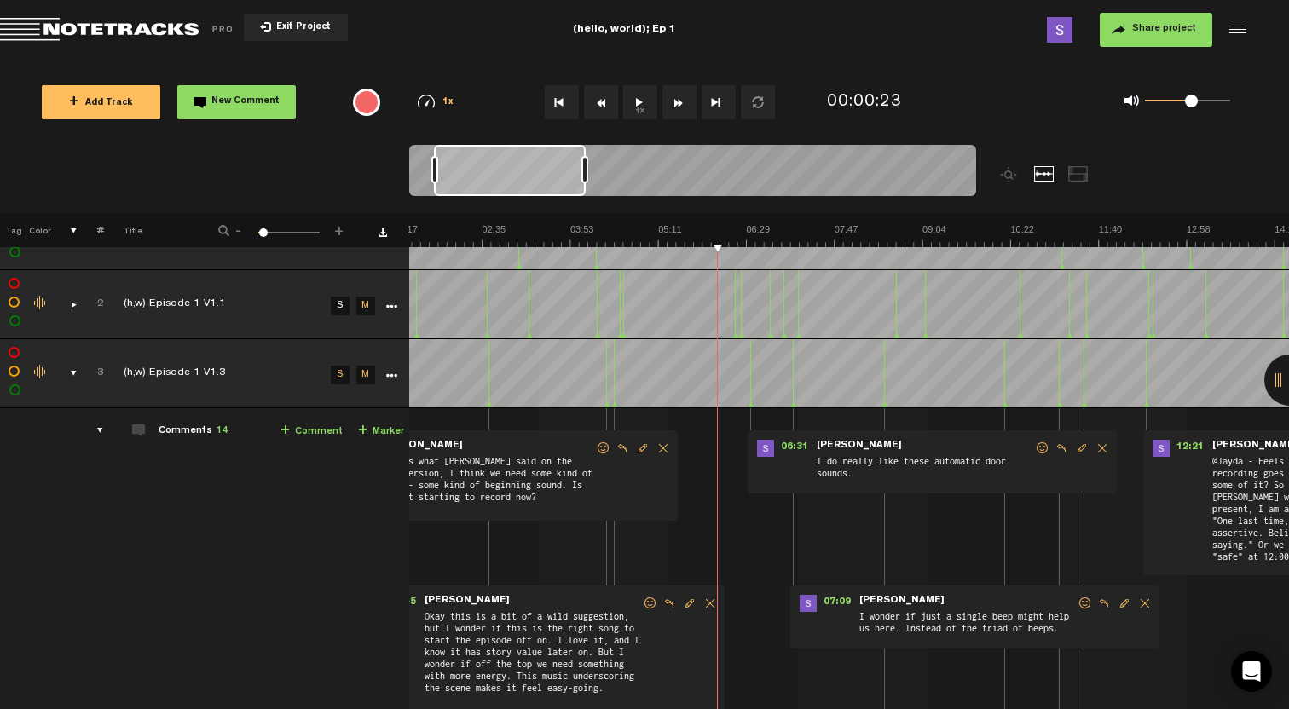
click at [634, 102] on button "1x" at bounding box center [640, 102] width 34 height 34
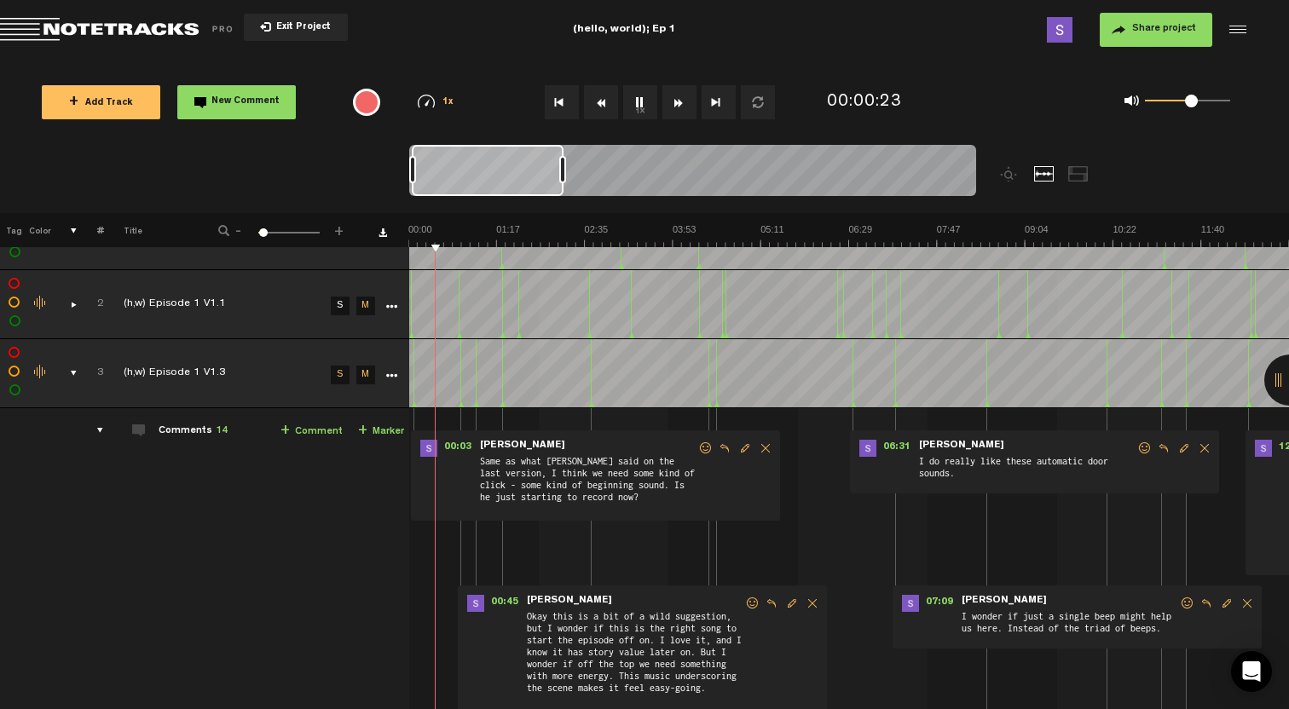
scroll to position [0, 0]
click at [633, 98] on button "1x" at bounding box center [640, 102] width 34 height 34
click at [372, 373] on link "M" at bounding box center [365, 375] width 19 height 19
click at [655, 105] on button "1x" at bounding box center [640, 102] width 34 height 34
click at [640, 108] on button "1x" at bounding box center [640, 102] width 34 height 34
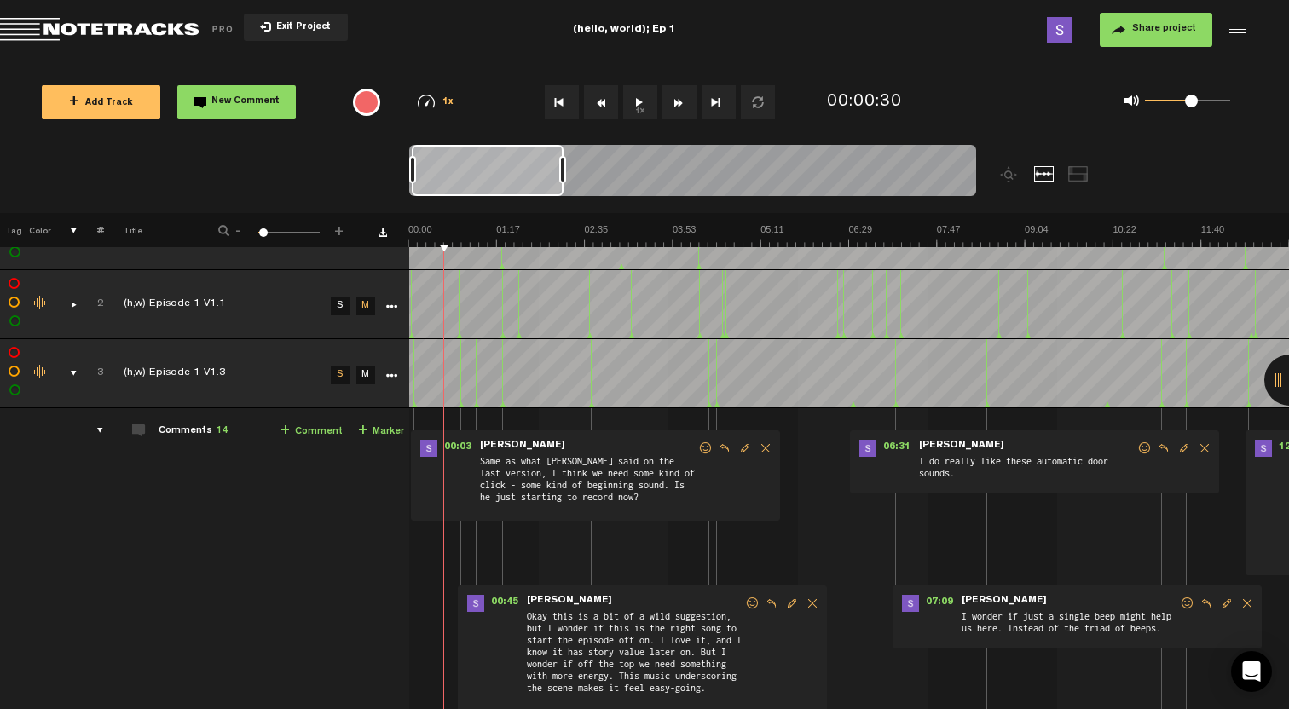
click at [101, 431] on div "comments" at bounding box center [93, 430] width 26 height 17
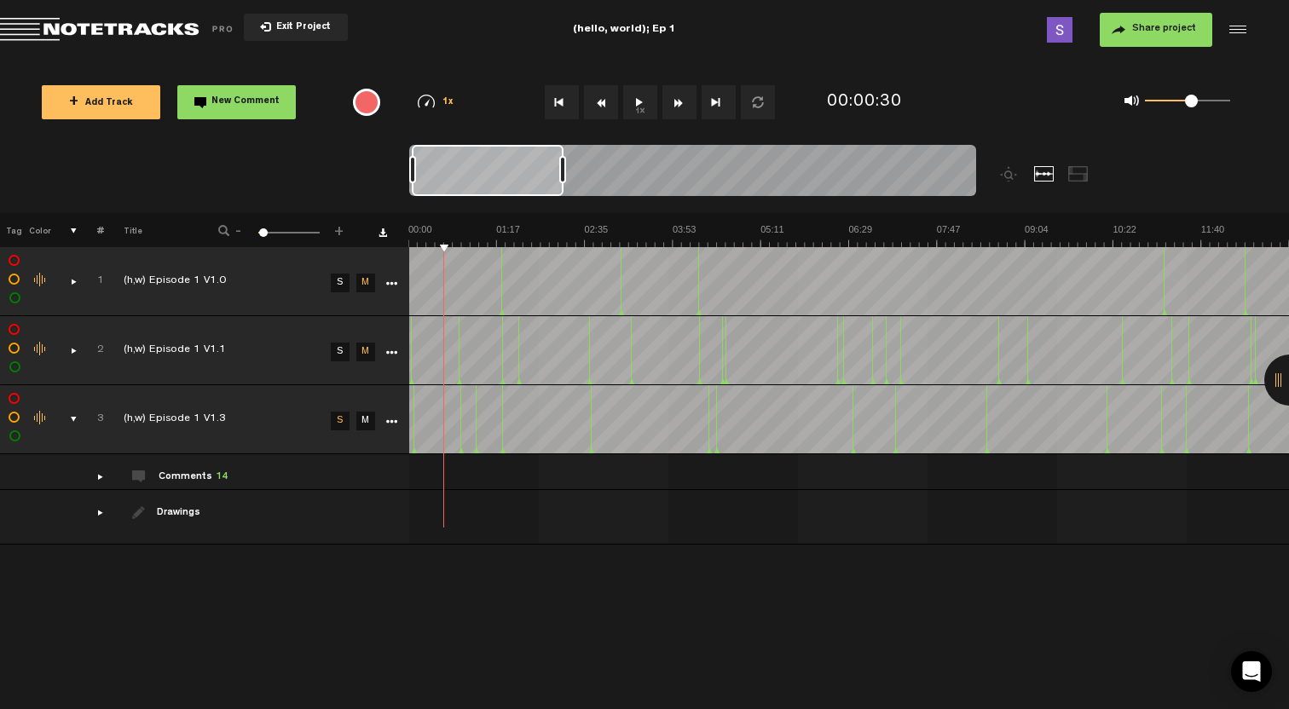
click at [640, 103] on button "1x" at bounding box center [640, 102] width 34 height 34
click at [642, 101] on button "1x" at bounding box center [640, 102] width 34 height 34
click at [133, 105] on button "+ Add Track" at bounding box center [101, 102] width 119 height 34
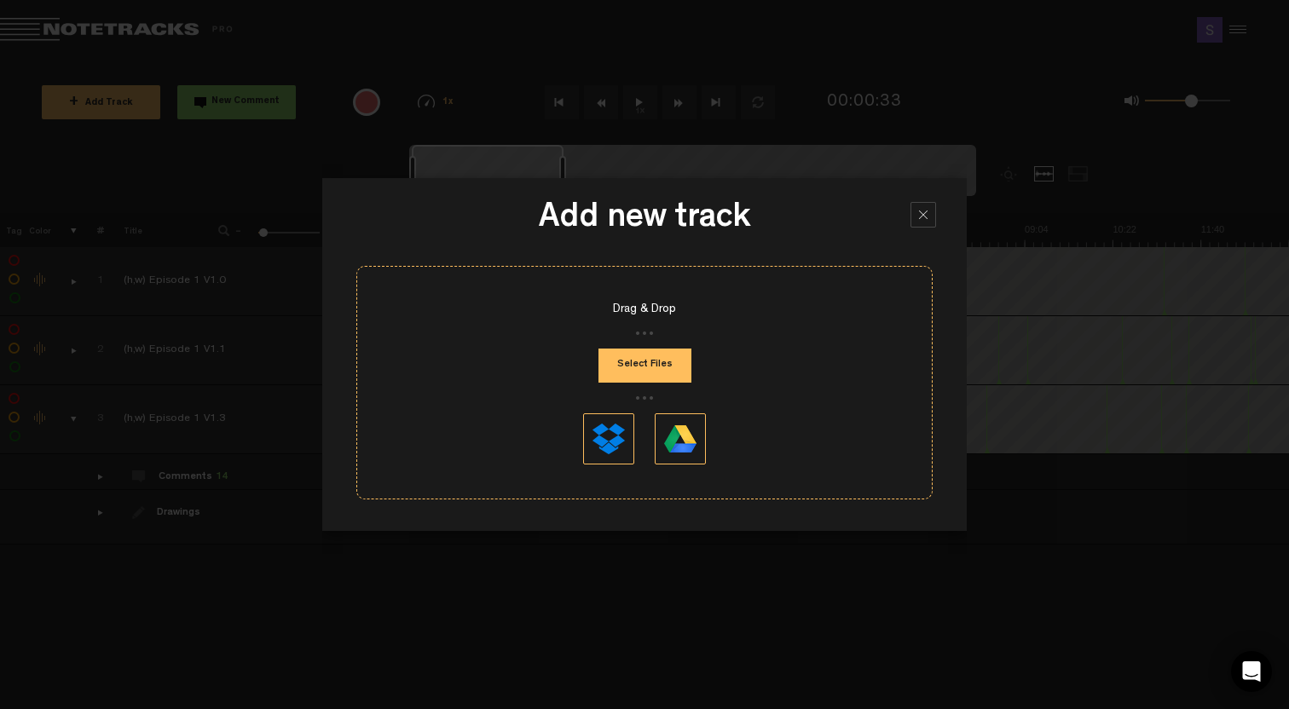
click at [643, 362] on button "Select Files" at bounding box center [645, 366] width 93 height 34
click at [915, 222] on div at bounding box center [924, 215] width 26 height 26
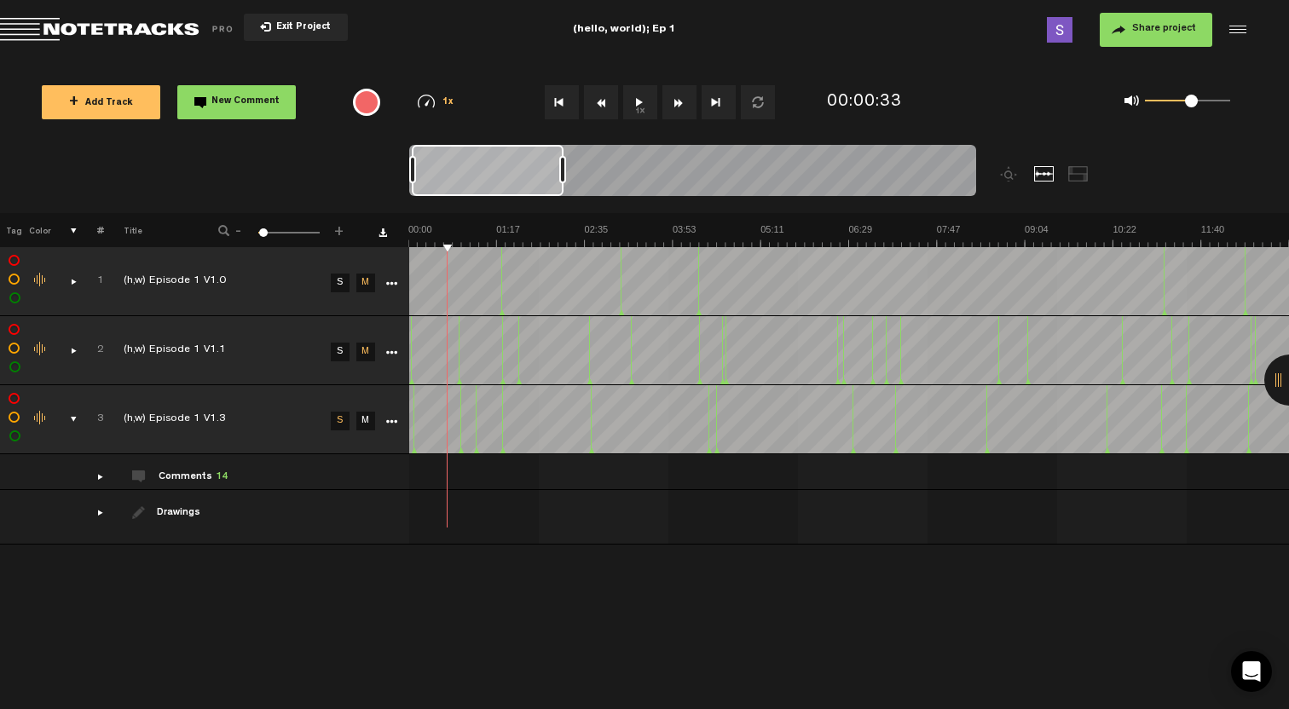
click at [637, 90] on button "1x" at bounding box center [640, 102] width 34 height 34
click at [639, 97] on button "1x" at bounding box center [640, 102] width 34 height 34
